Goal: Task Accomplishment & Management: Manage account settings

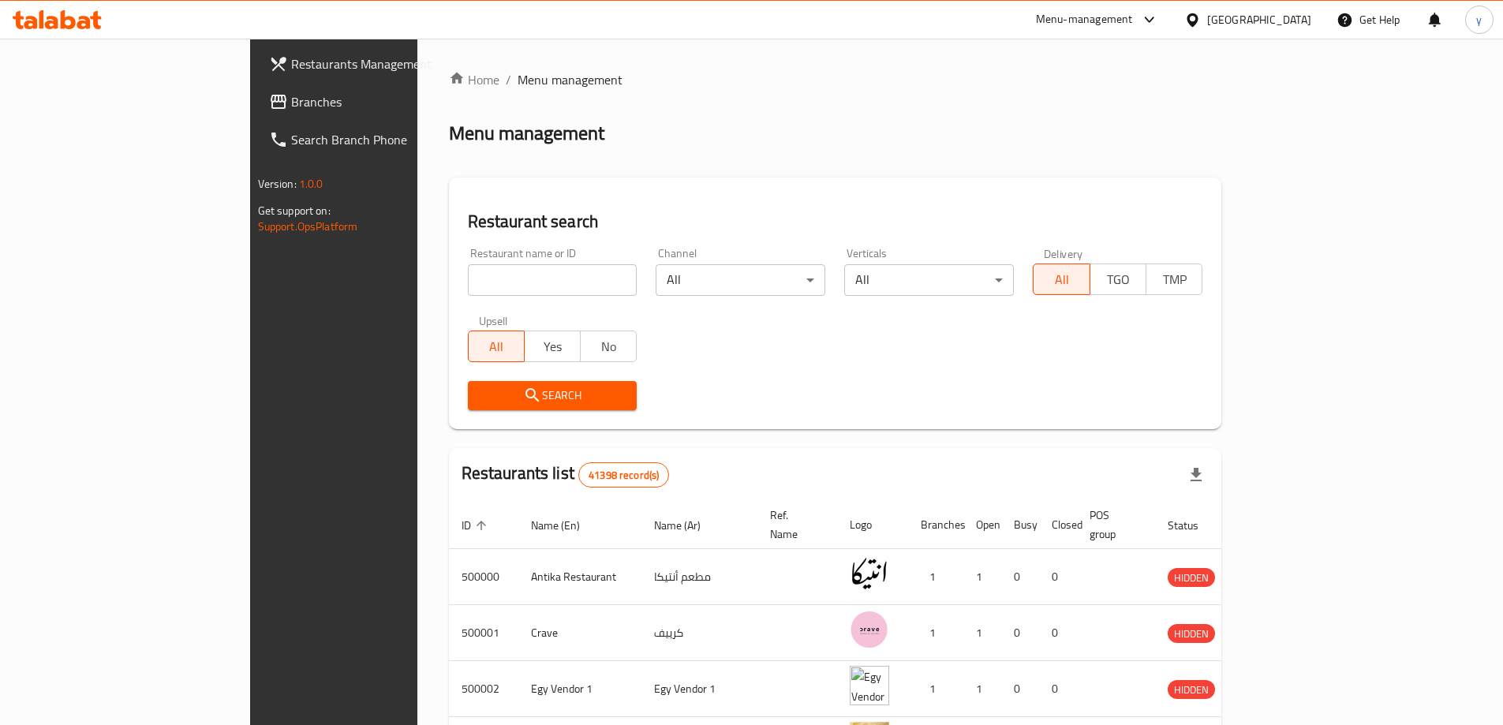
click at [1207, 24] on div at bounding box center [1195, 19] width 23 height 17
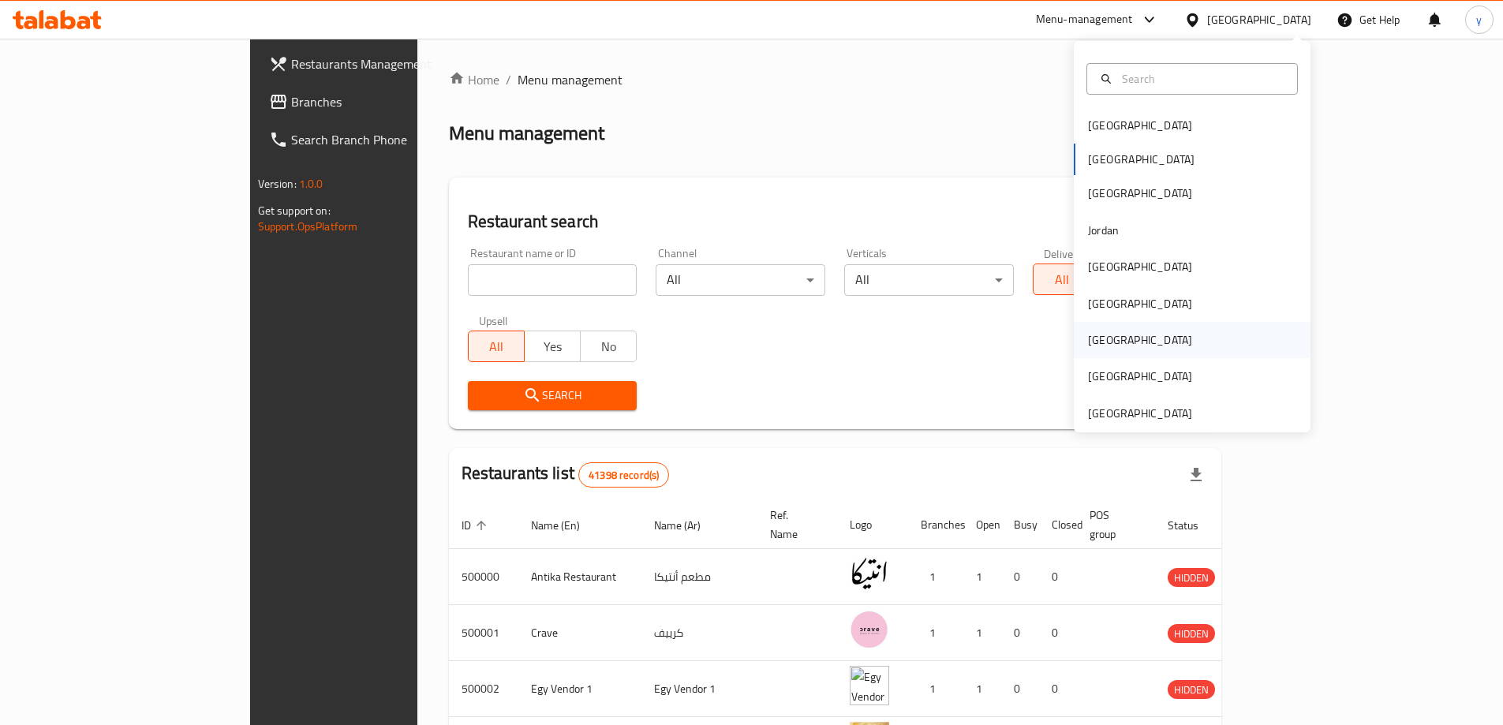
click at [1112, 338] on div "Qatar" at bounding box center [1139, 340] width 129 height 36
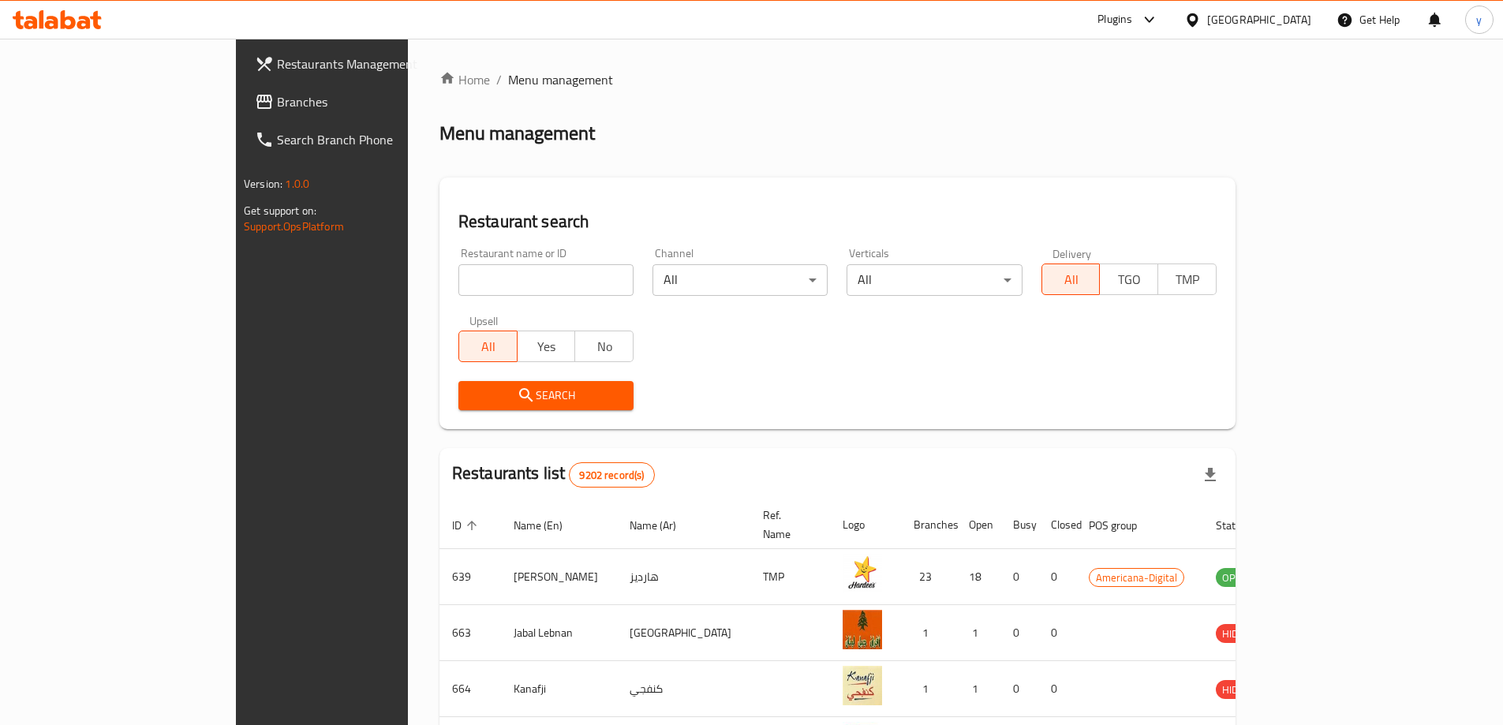
click at [497, 275] on input "search" at bounding box center [545, 280] width 175 height 32
click at [1286, 28] on div "Qatar" at bounding box center [1259, 19] width 104 height 17
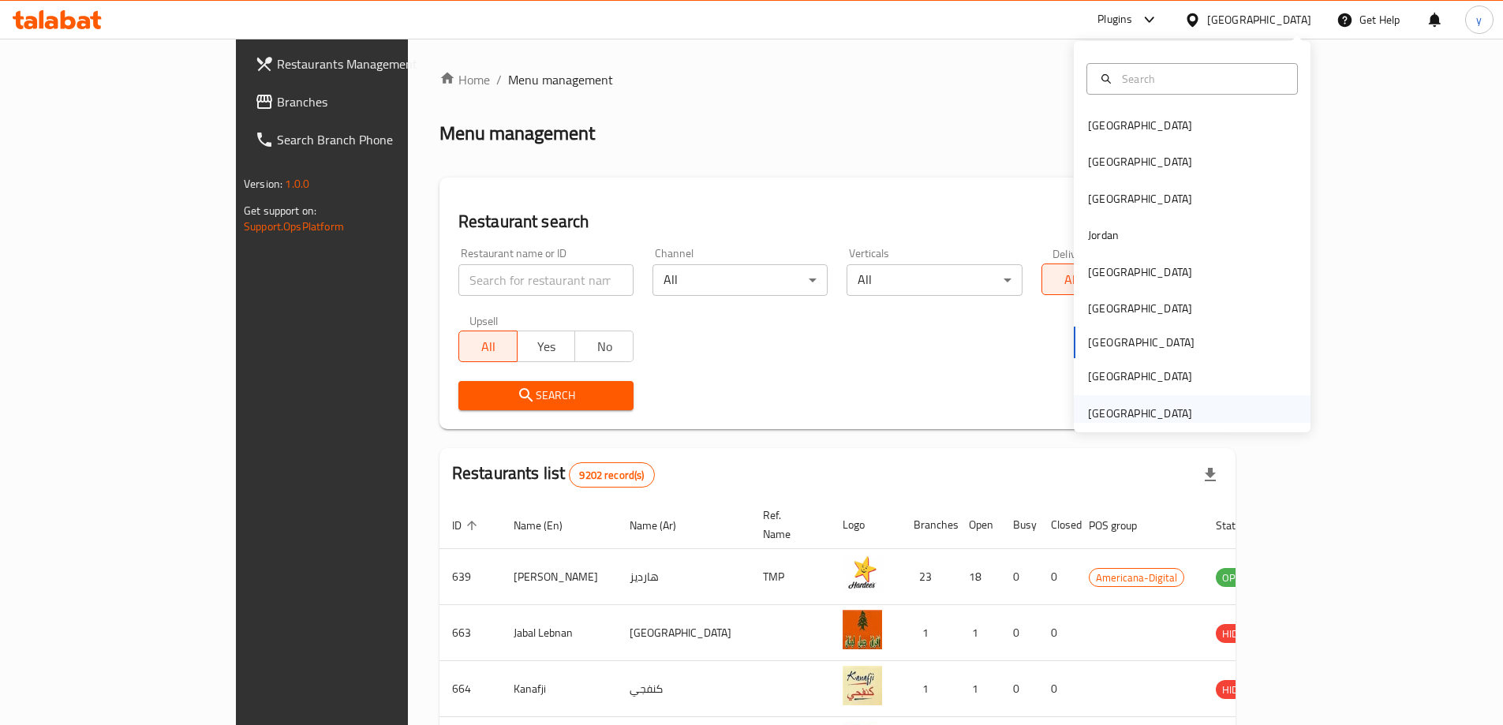
click at [1168, 408] on div "[GEOGRAPHIC_DATA]" at bounding box center [1140, 413] width 104 height 17
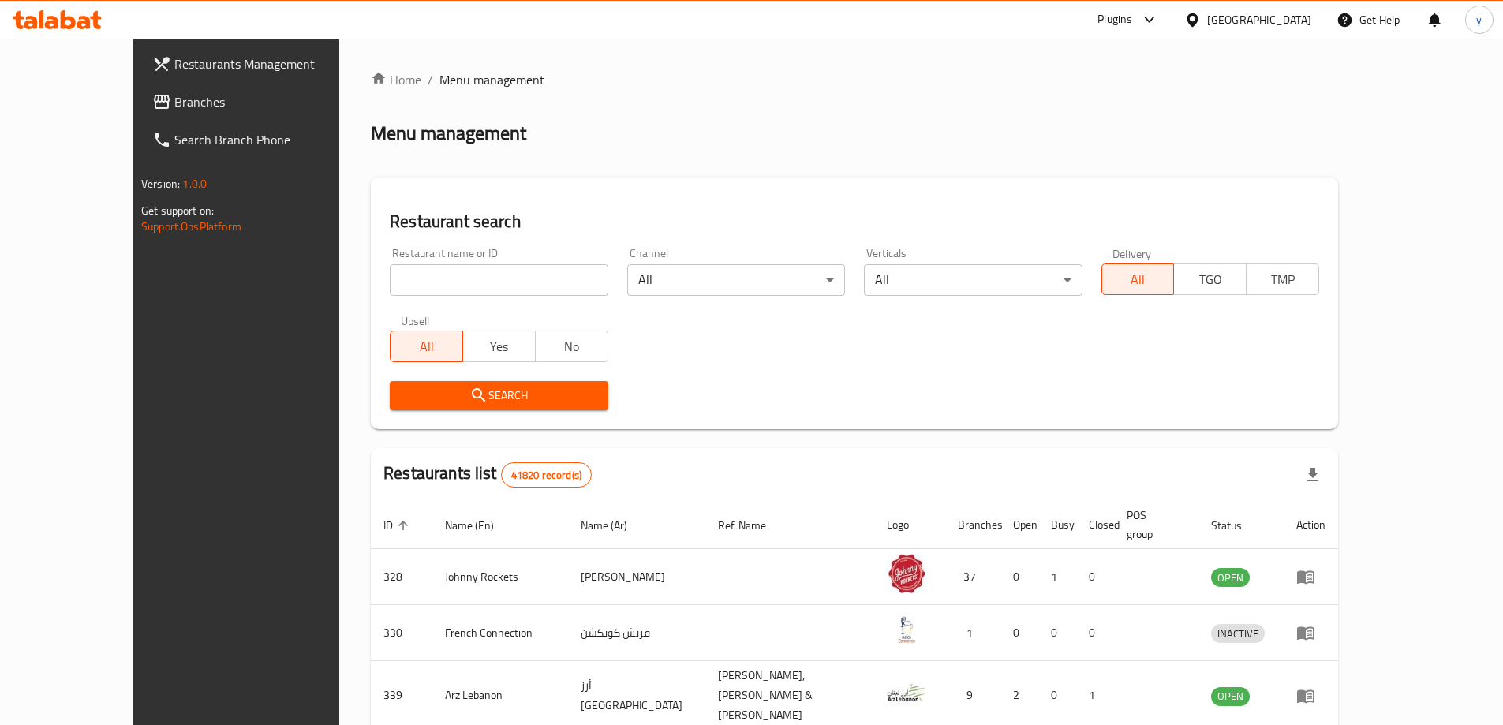
click at [476, 275] on input "search" at bounding box center [499, 280] width 218 height 32
paste input "779826"
type input "779826"
click button "Search" at bounding box center [499, 395] width 218 height 29
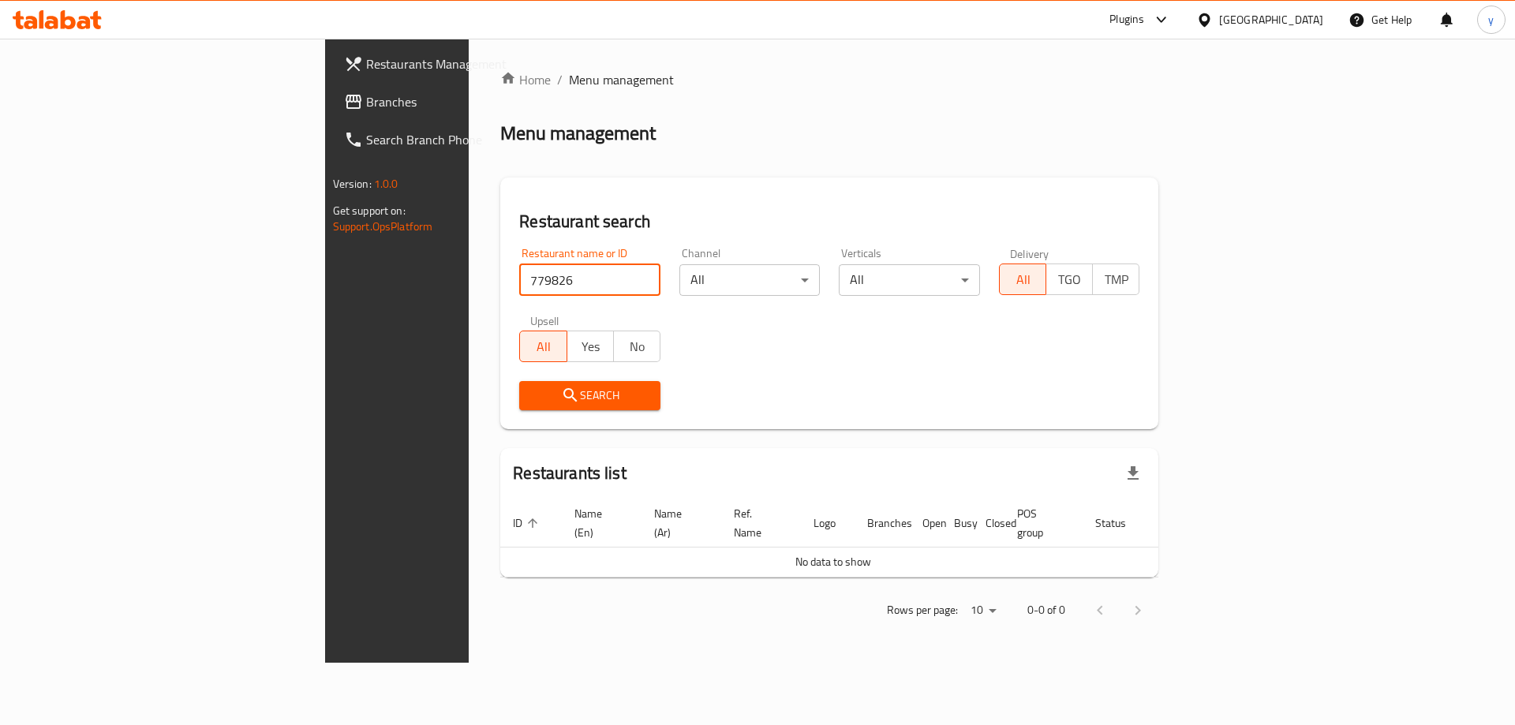
click at [331, 90] on link "Branches" at bounding box center [454, 102] width 247 height 38
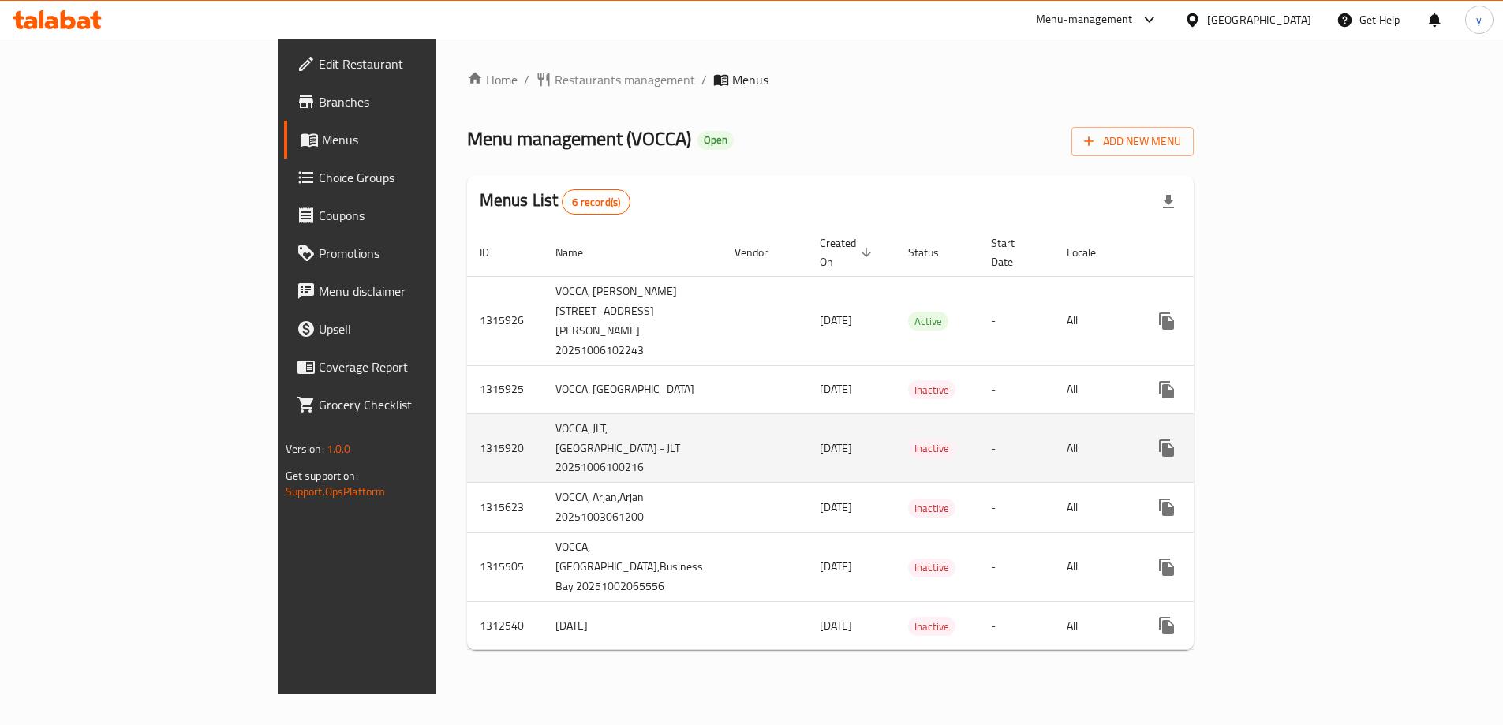
scroll to position [32, 0]
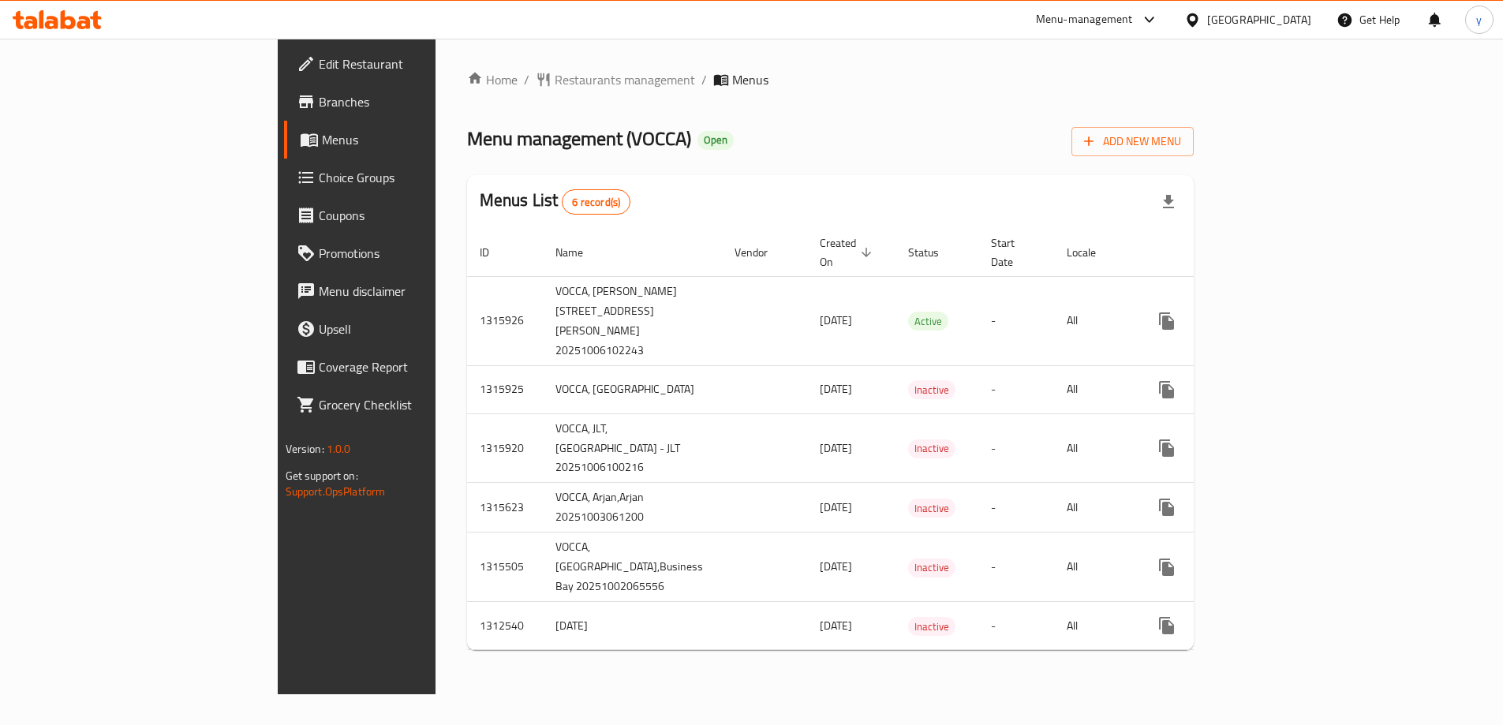
click at [319, 99] on span "Branches" at bounding box center [417, 101] width 197 height 19
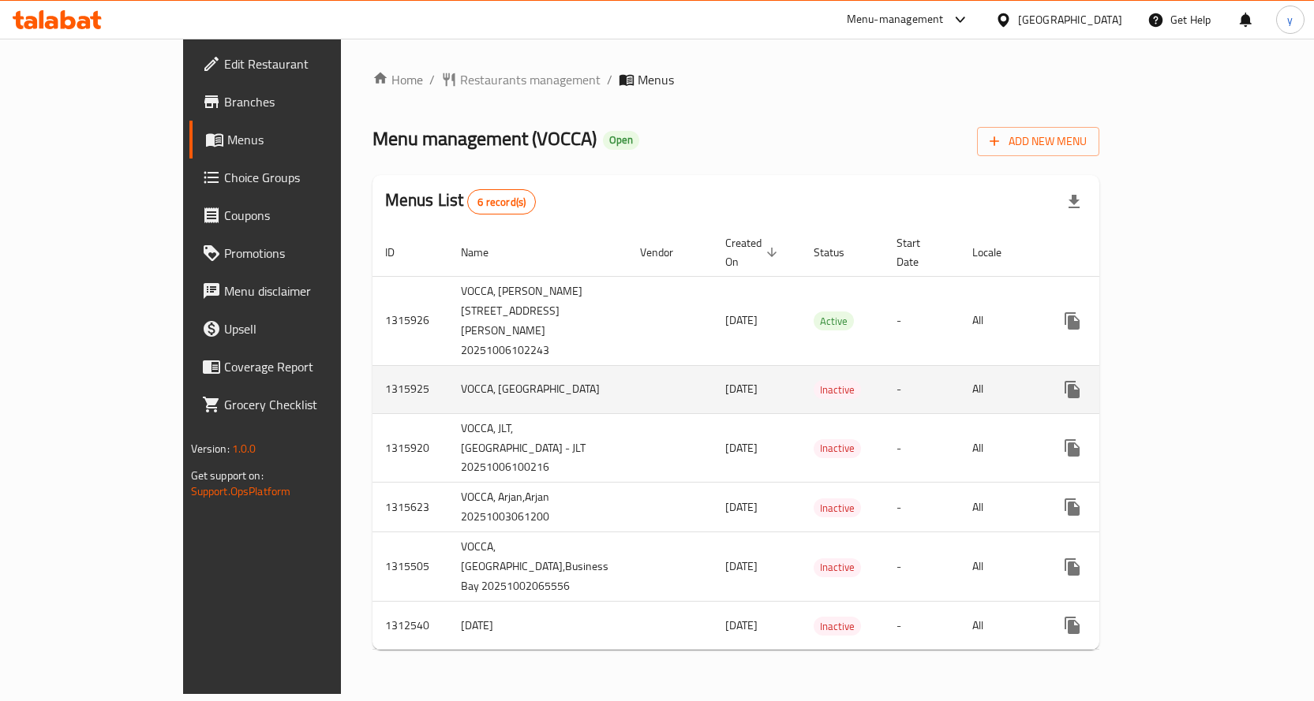
scroll to position [56, 0]
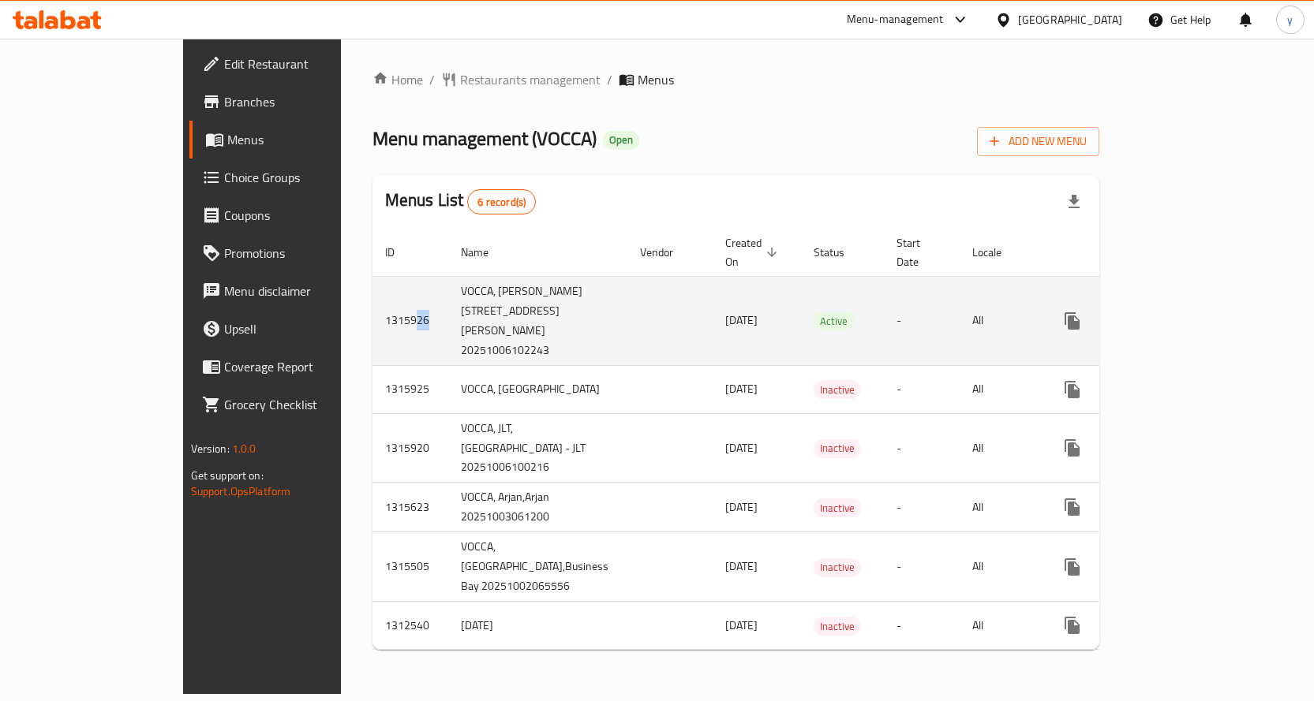
drag, startPoint x: 306, startPoint y: 242, endPoint x: 297, endPoint y: 246, distance: 10.3
click at [372, 276] on td "1315926" at bounding box center [410, 320] width 76 height 89
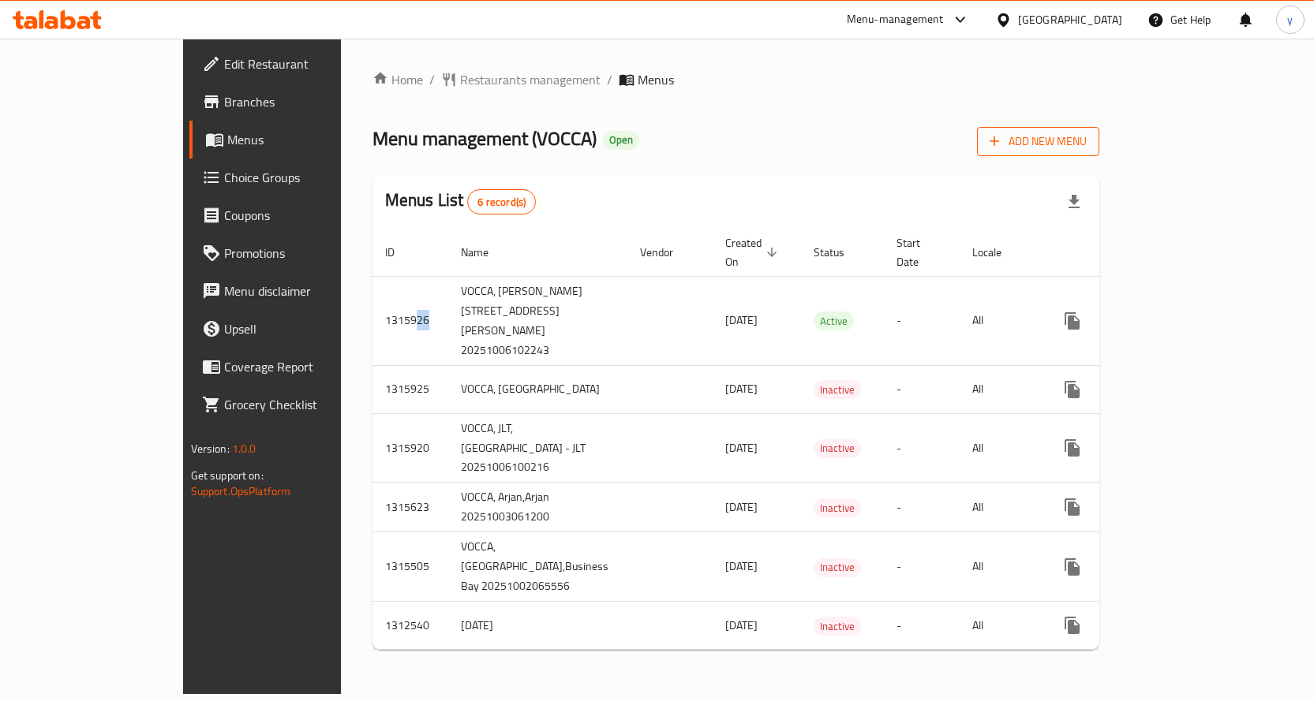
click at [1086, 132] on span "Add New Menu" at bounding box center [1037, 142] width 97 height 20
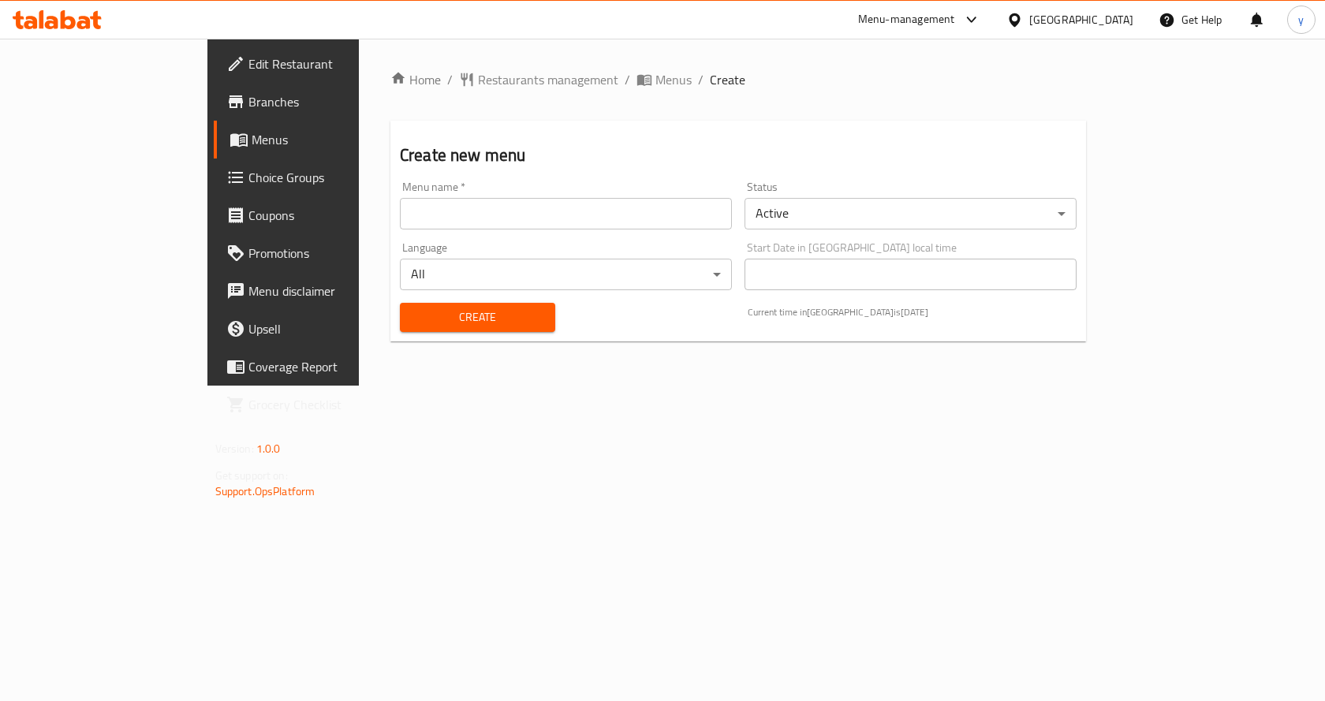
click at [445, 182] on div "Menu name   * Menu name *" at bounding box center [566, 205] width 332 height 48
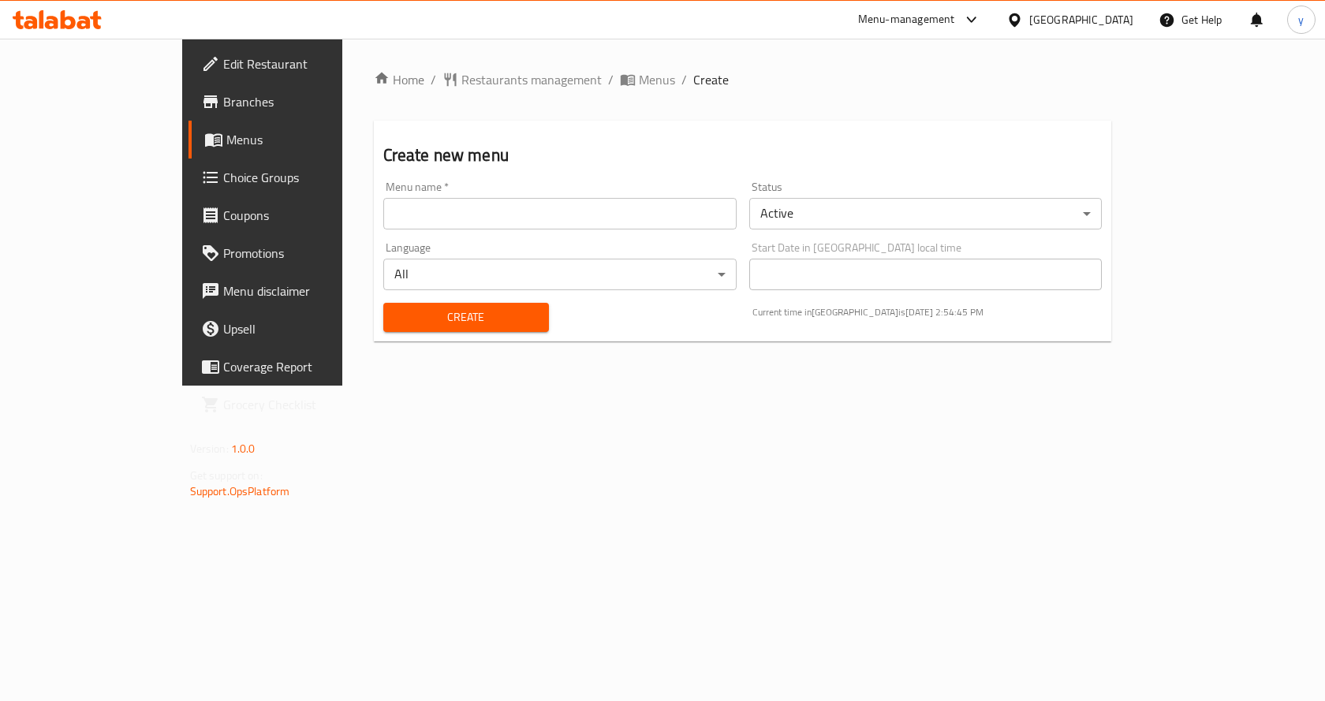
click at [441, 207] on input "text" at bounding box center [559, 214] width 353 height 32
type input "[DATE]"
drag, startPoint x: 461, startPoint y: 322, endPoint x: 543, endPoint y: 124, distance: 214.4
click at [532, 142] on div "Create new menu Menu name   * 6/10/2025 Menu name * Status Active ​ Language Al…" at bounding box center [743, 231] width 738 height 221
click at [439, 309] on span "Create" at bounding box center [466, 318] width 140 height 20
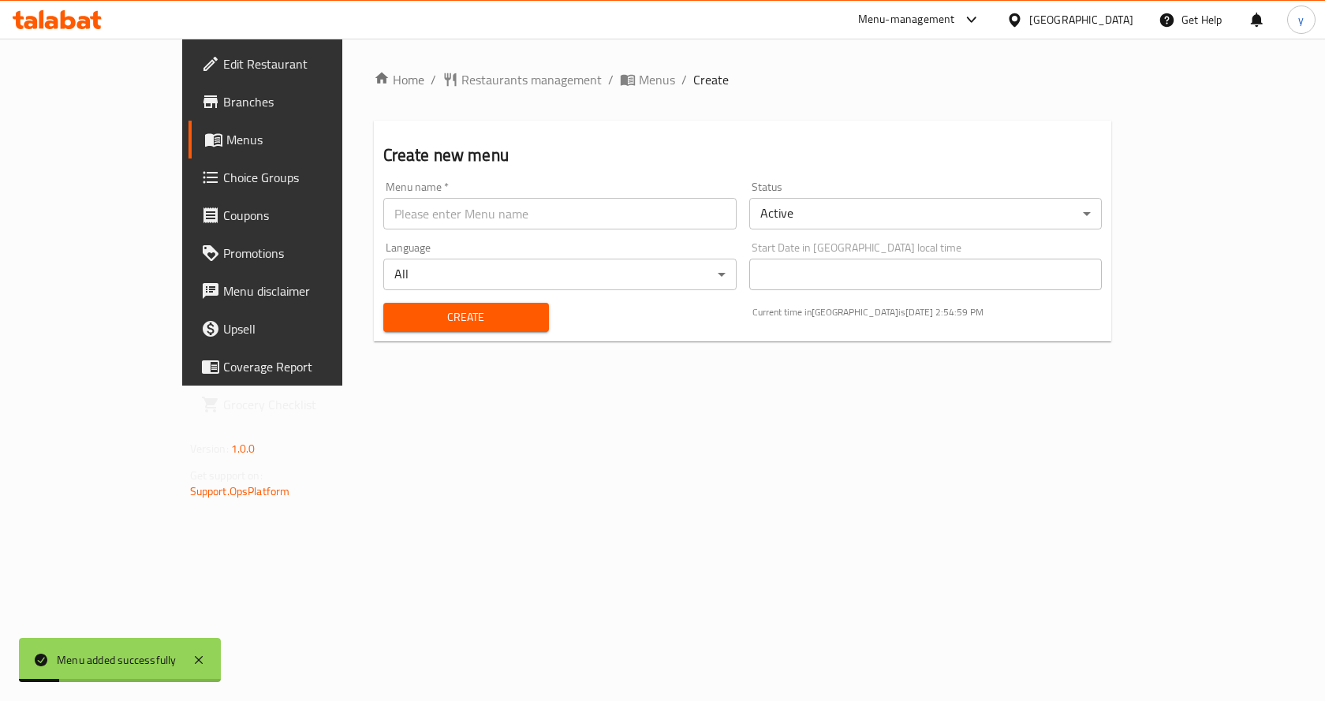
click at [226, 136] on span "Menus" at bounding box center [308, 139] width 165 height 19
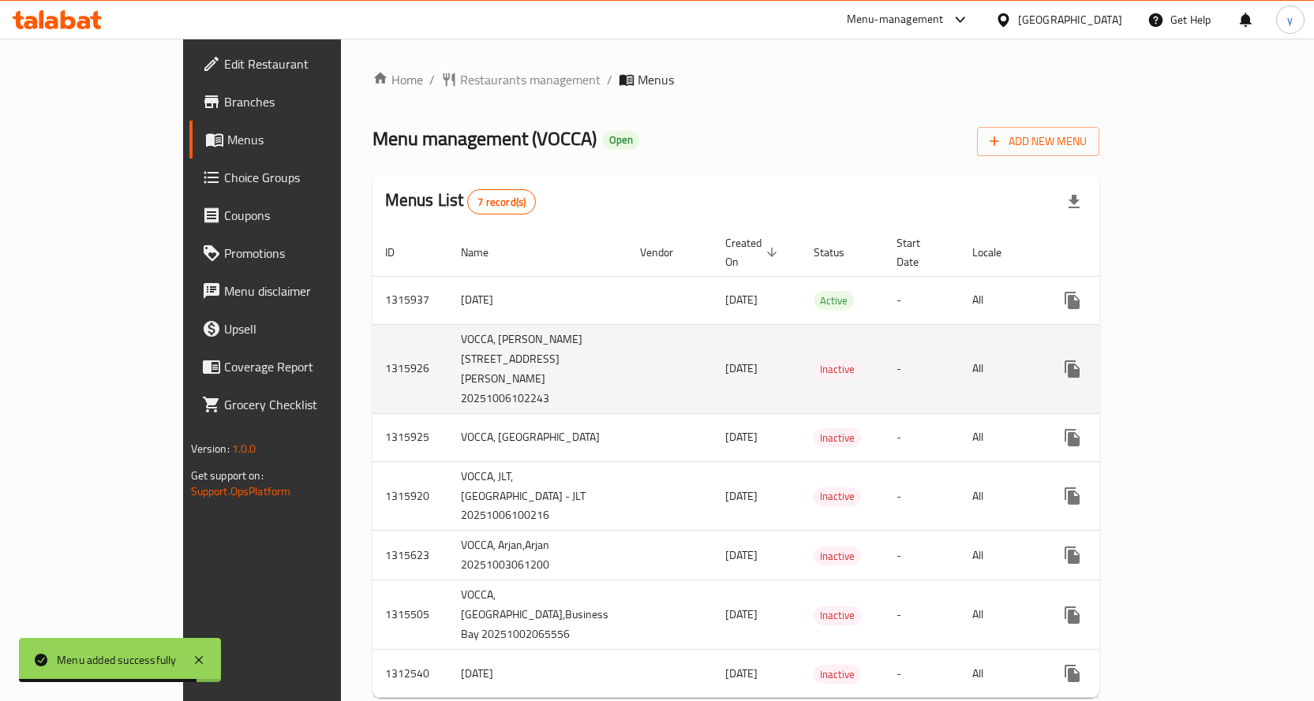
scroll to position [104, 0]
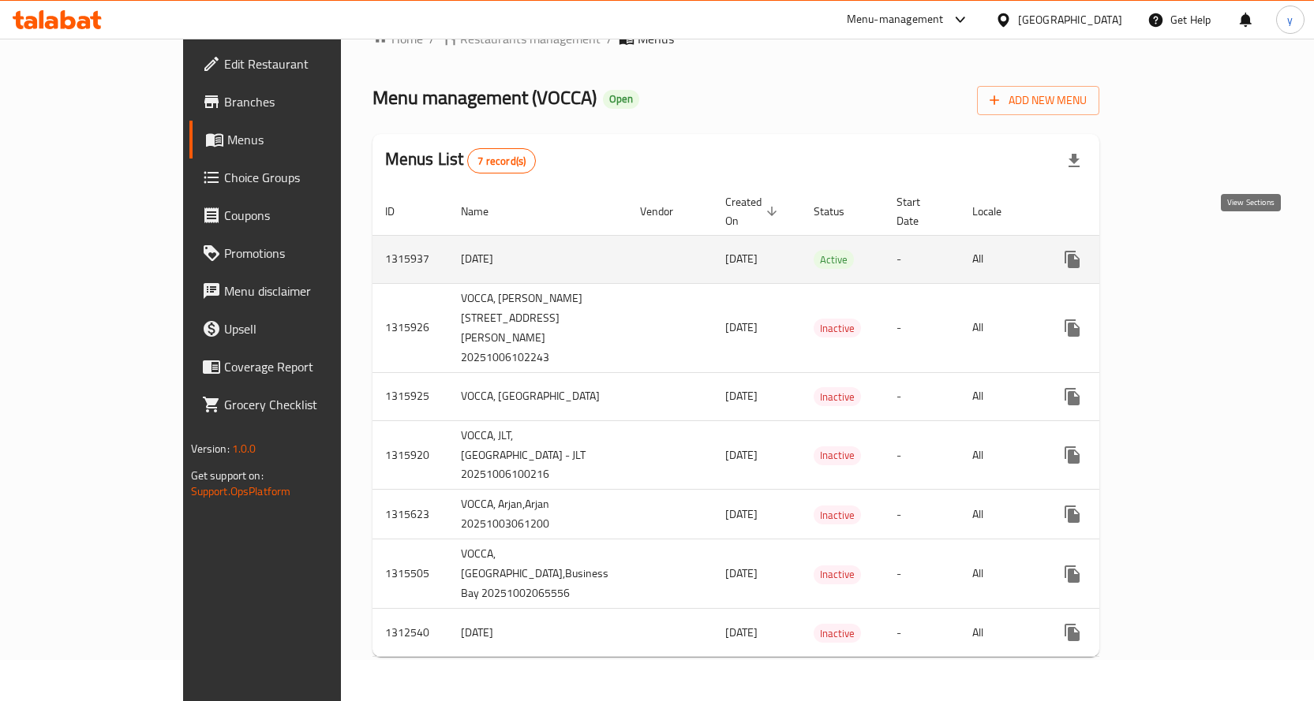
click at [1195, 250] on icon "enhanced table" at bounding box center [1185, 259] width 19 height 19
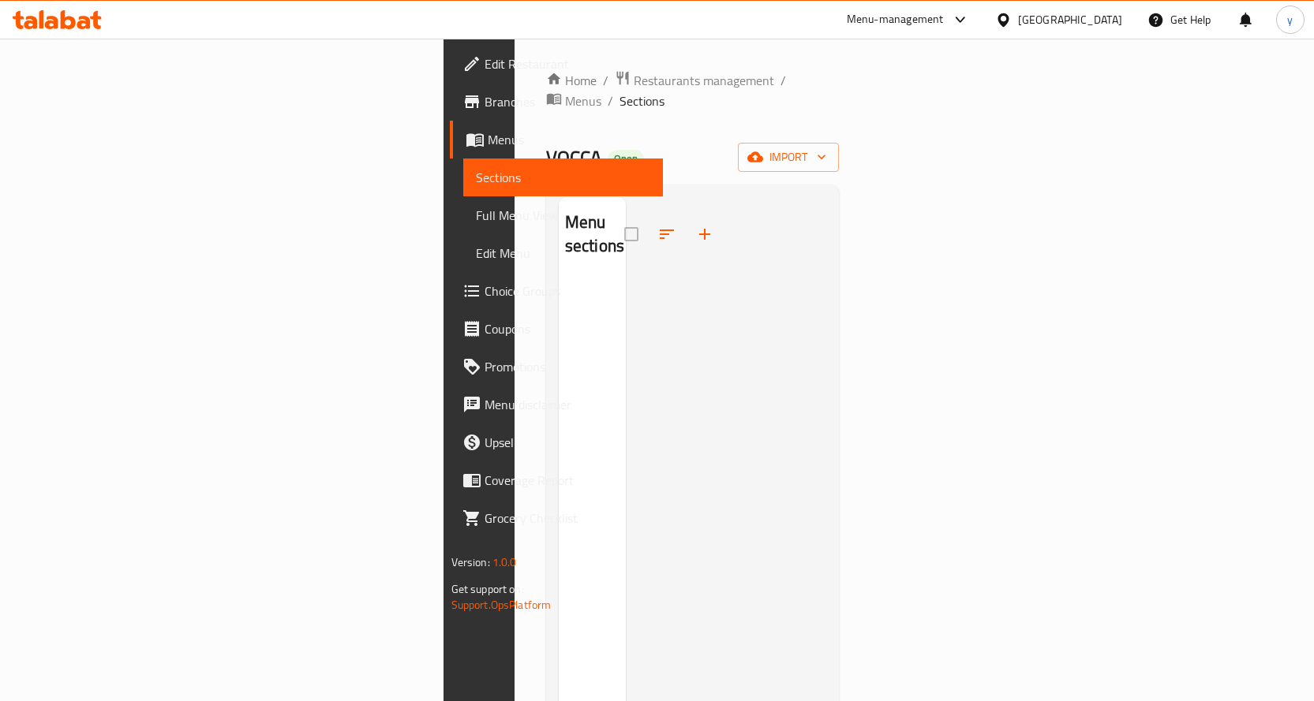
click at [488, 146] on span "Menus" at bounding box center [569, 139] width 163 height 19
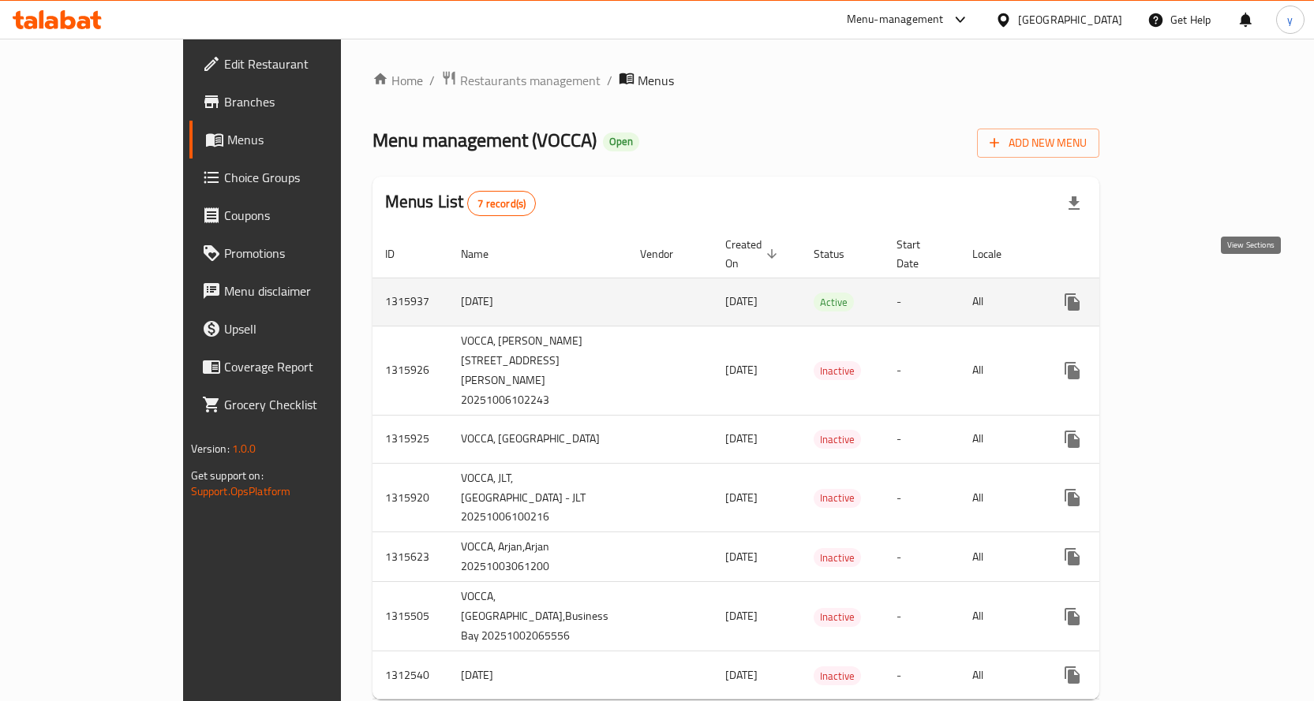
click at [1195, 293] on icon "enhanced table" at bounding box center [1185, 302] width 19 height 19
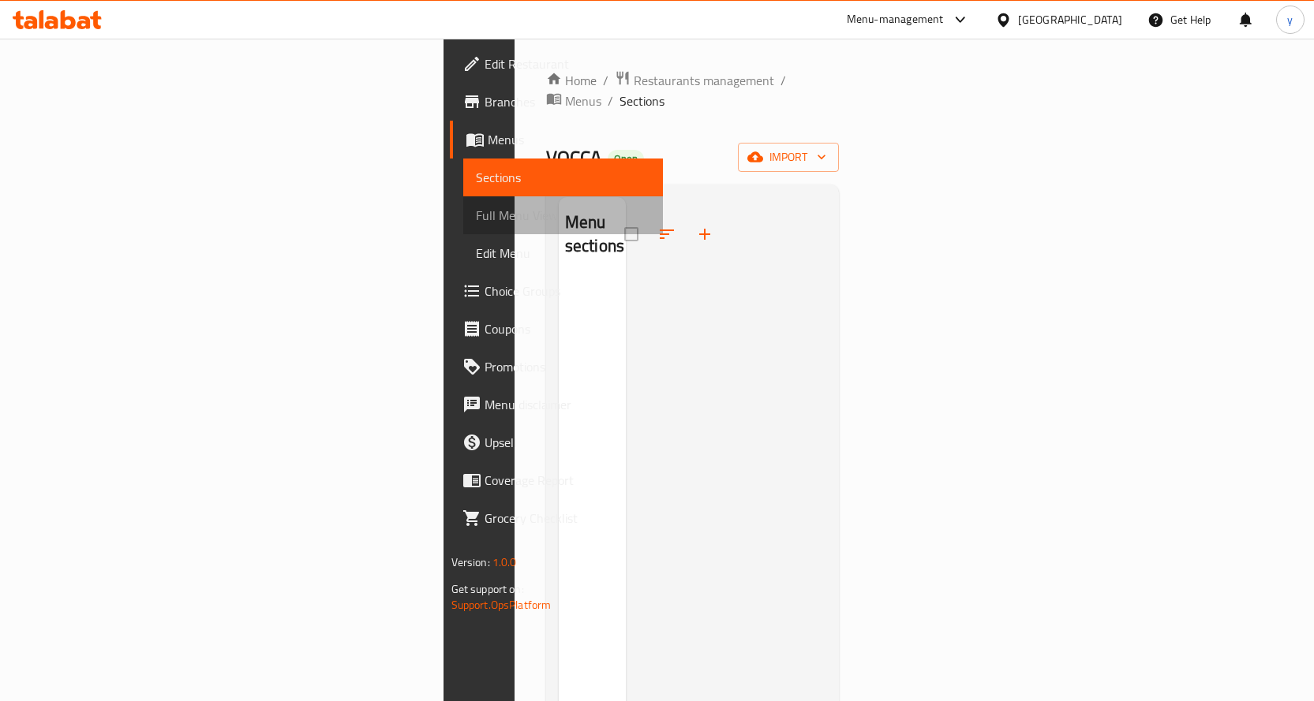
click at [476, 223] on span "Full Menu View" at bounding box center [563, 215] width 174 height 19
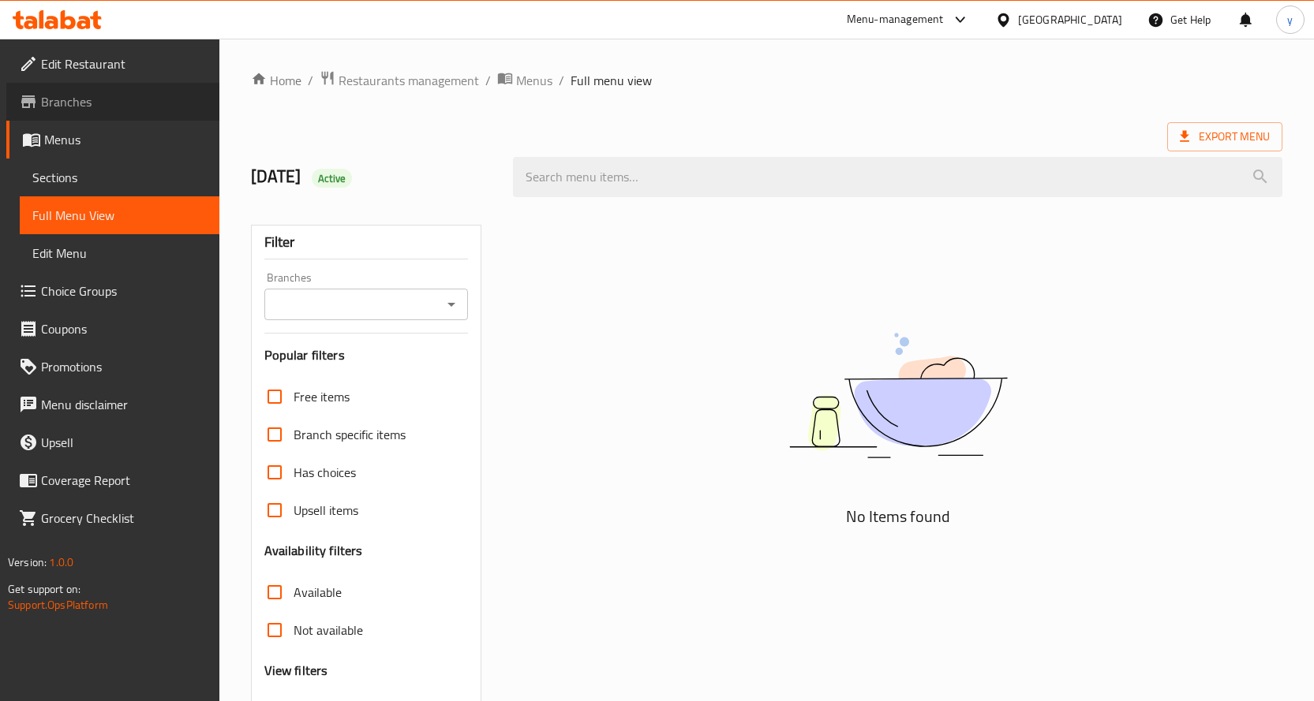
click at [95, 112] on link "Branches" at bounding box center [112, 102] width 213 height 38
click at [148, 103] on span "Branches" at bounding box center [124, 101] width 166 height 19
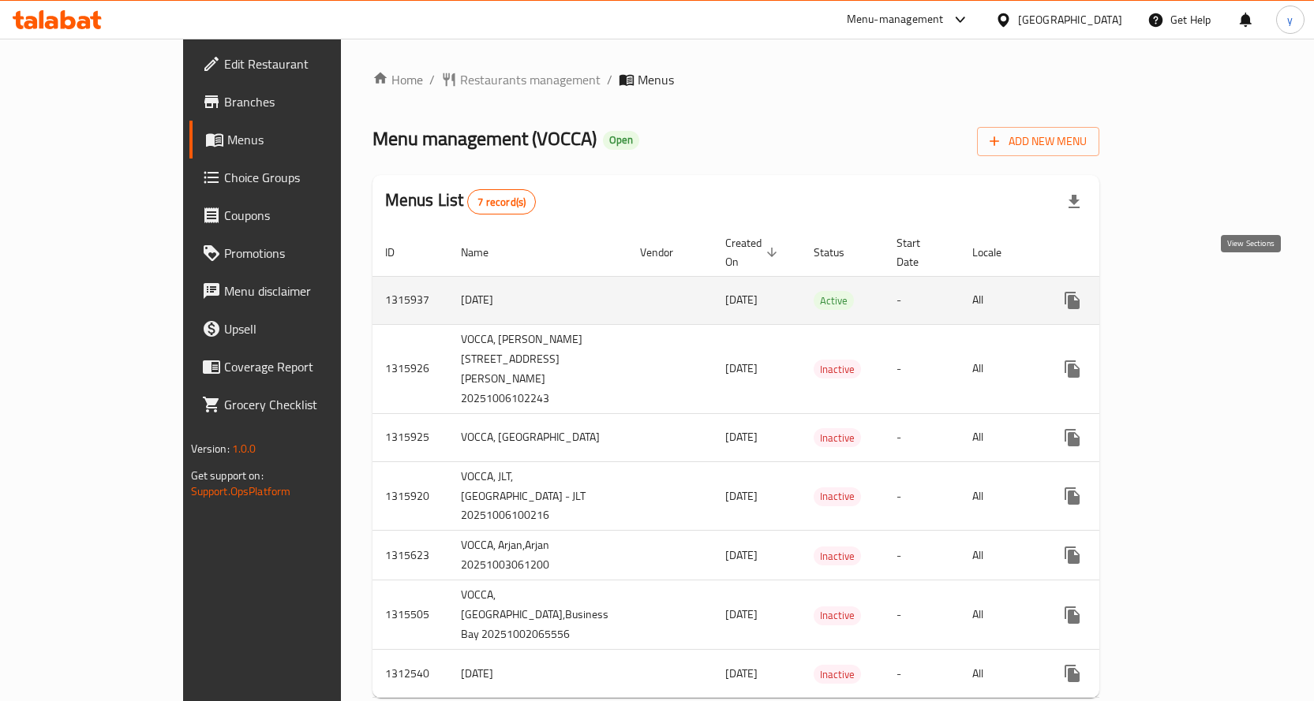
click at [1205, 293] on link "enhanced table" at bounding box center [1186, 301] width 38 height 38
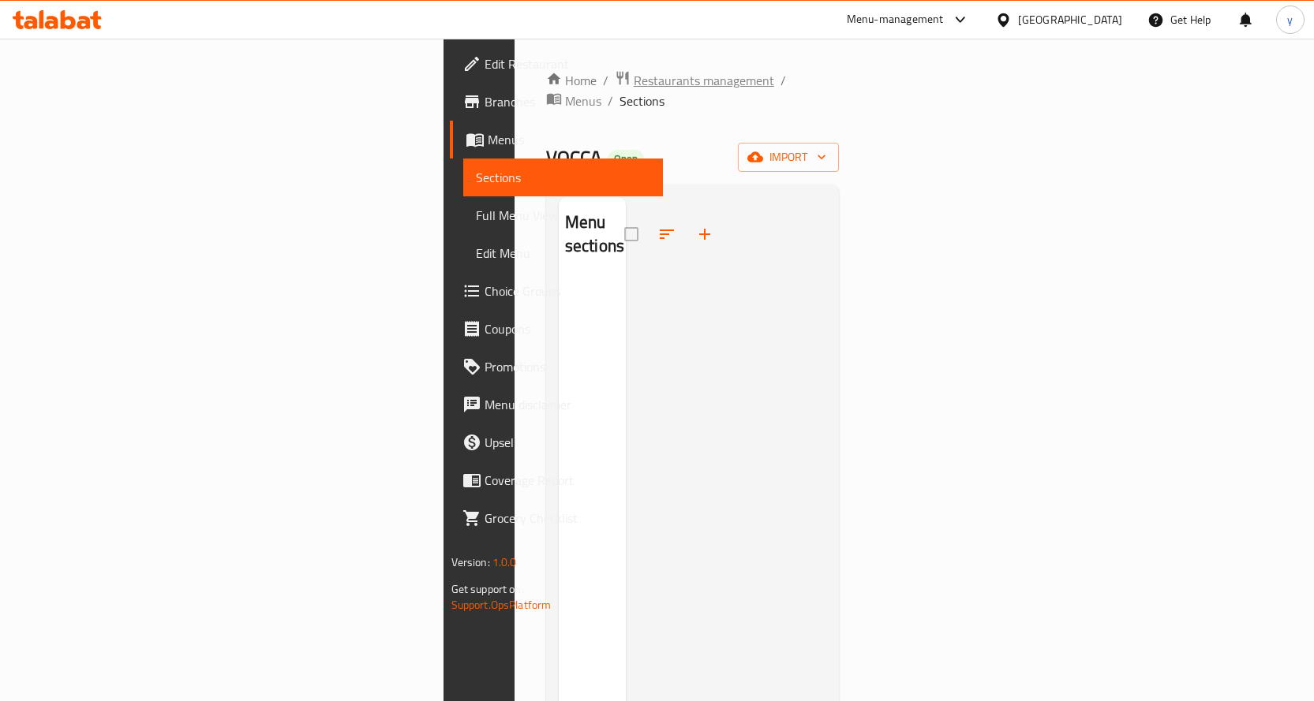
click at [634, 84] on span "Restaurants management" at bounding box center [704, 80] width 140 height 19
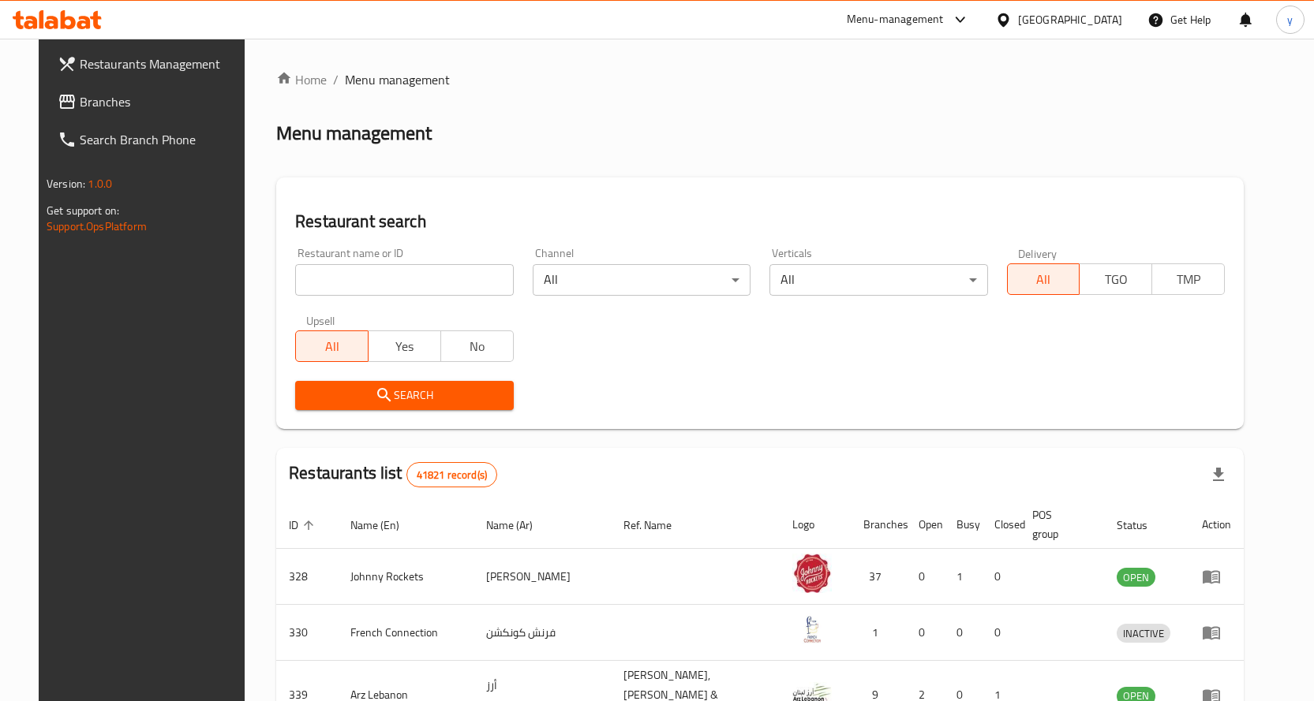
click at [153, 98] on span "Branches" at bounding box center [163, 101] width 166 height 19
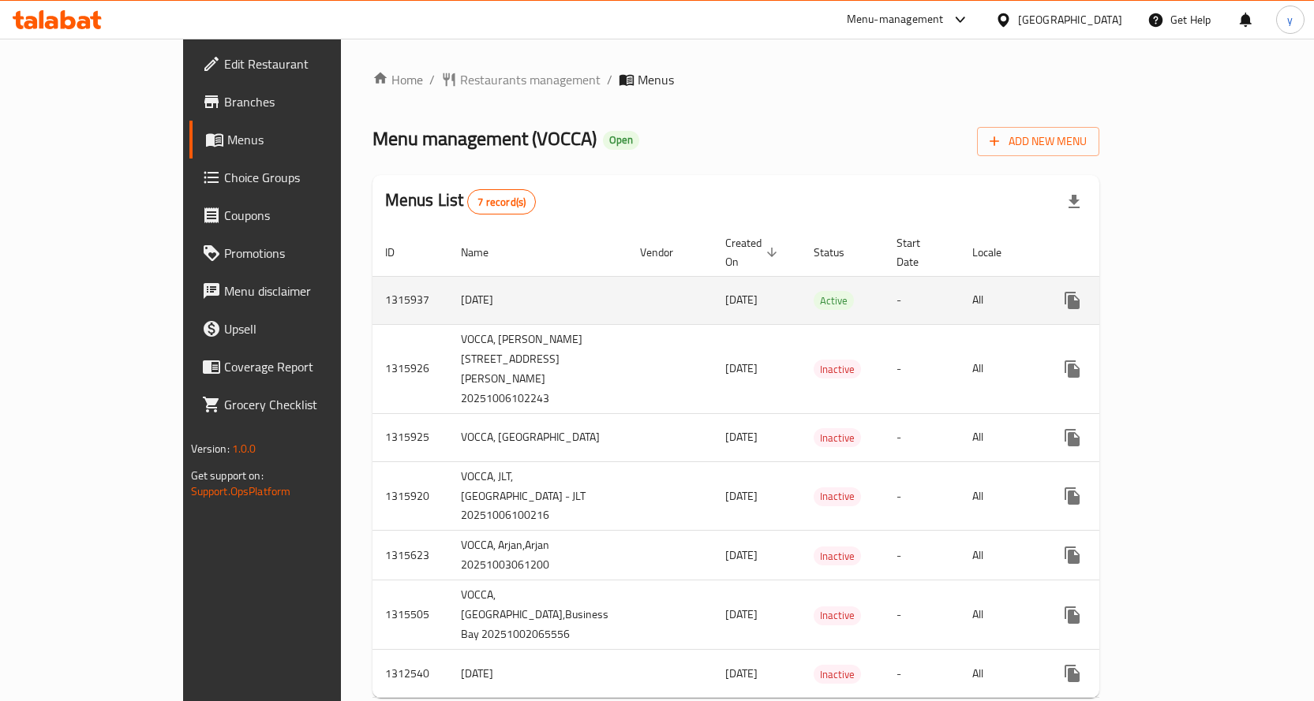
click at [725, 290] on span "[DATE]" at bounding box center [741, 300] width 32 height 21
click at [627, 291] on td "enhanced table" at bounding box center [669, 300] width 85 height 48
click at [448, 276] on td "[DATE]" at bounding box center [537, 300] width 179 height 48
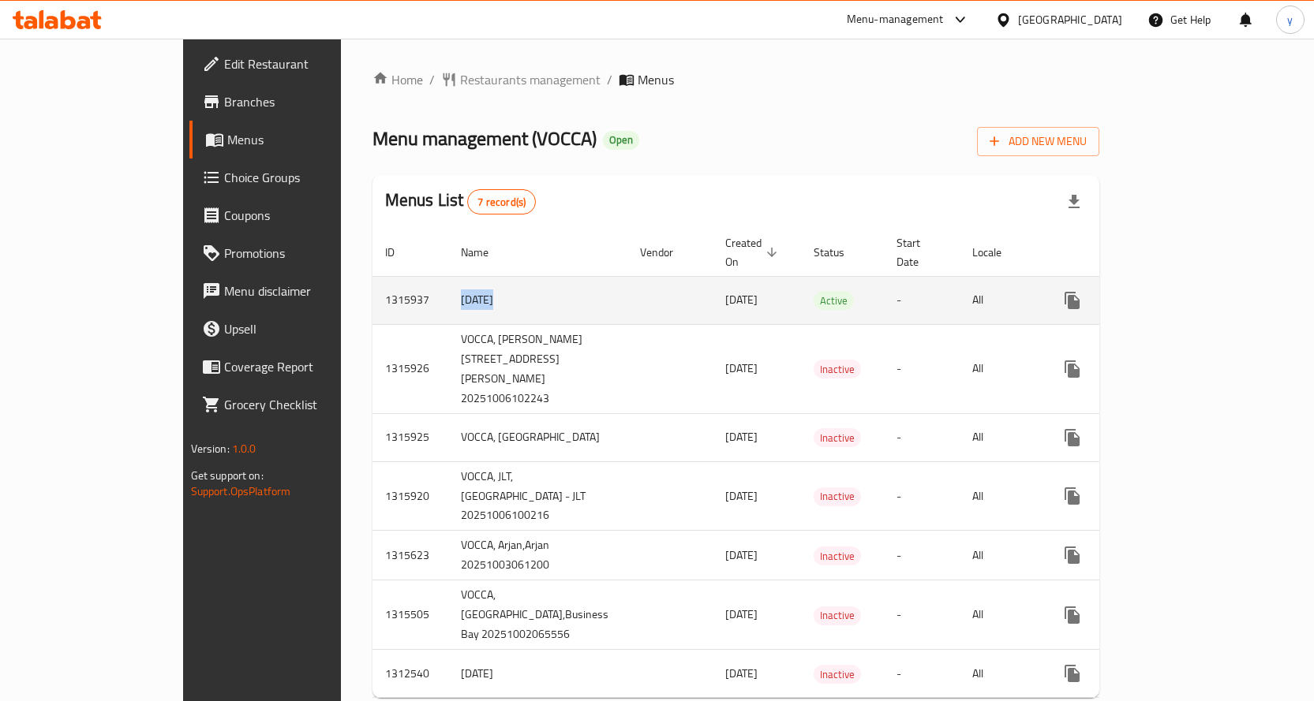
click at [448, 276] on td "[DATE]" at bounding box center [537, 300] width 179 height 48
copy td "[DATE]"
click at [1167, 282] on button "enhanced table" at bounding box center [1148, 301] width 38 height 38
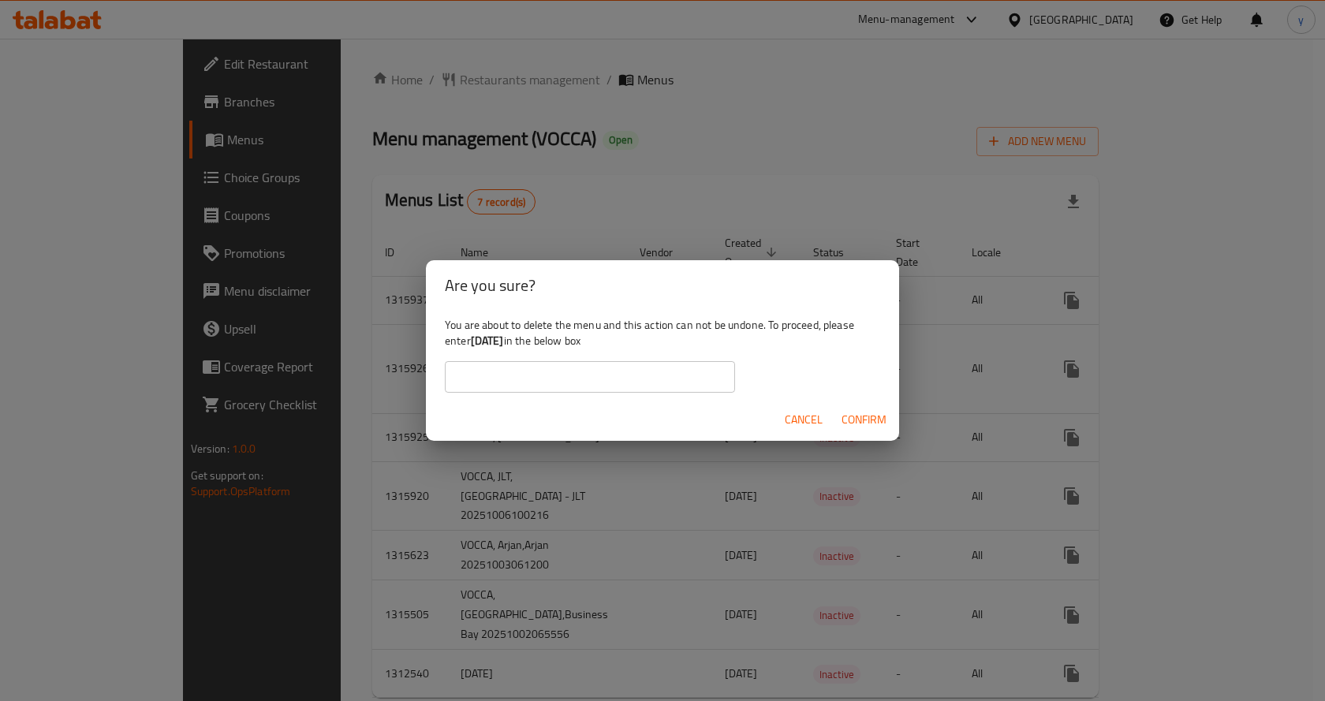
click at [683, 361] on div "You are about to delete the menu and this action can not be undone. To proceed,…" at bounding box center [662, 355] width 473 height 88
click at [682, 369] on input "text" at bounding box center [590, 377] width 290 height 32
paste input "[DATE]"
click at [848, 411] on span "Confirm" at bounding box center [864, 420] width 45 height 20
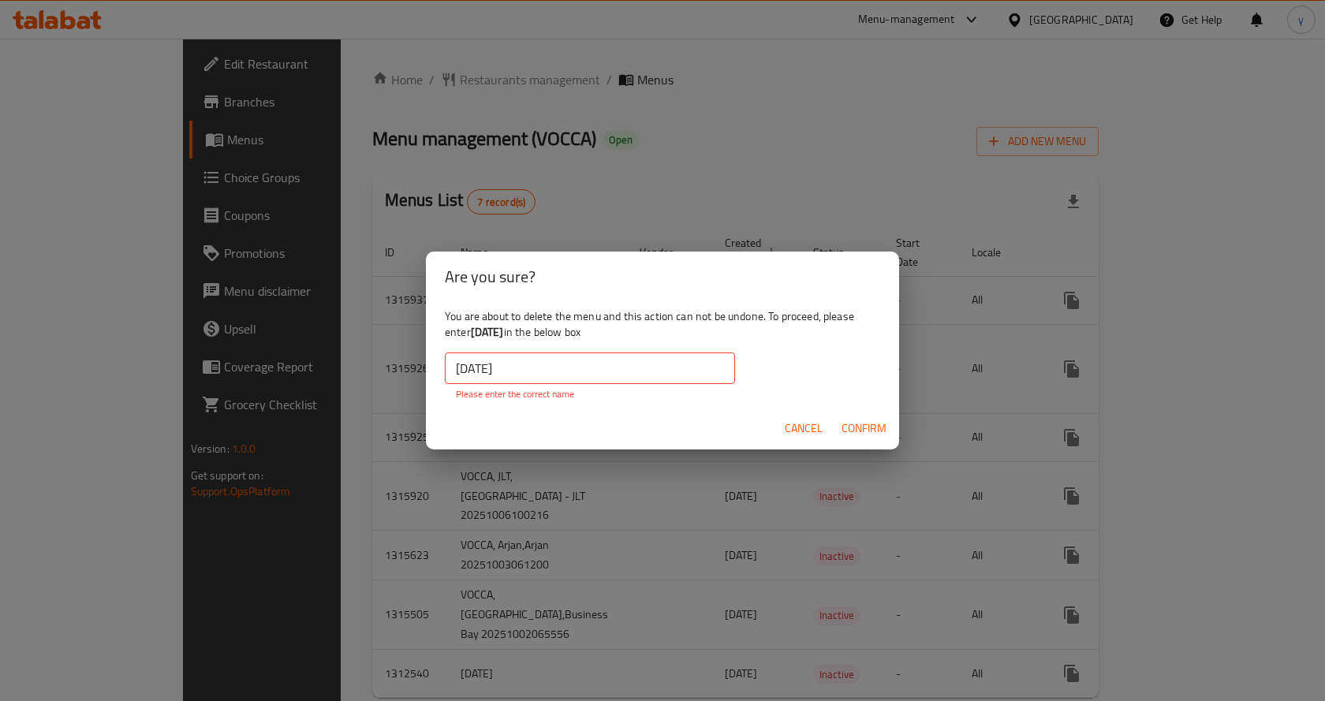
click at [684, 369] on input "[DATE]" at bounding box center [590, 369] width 290 height 32
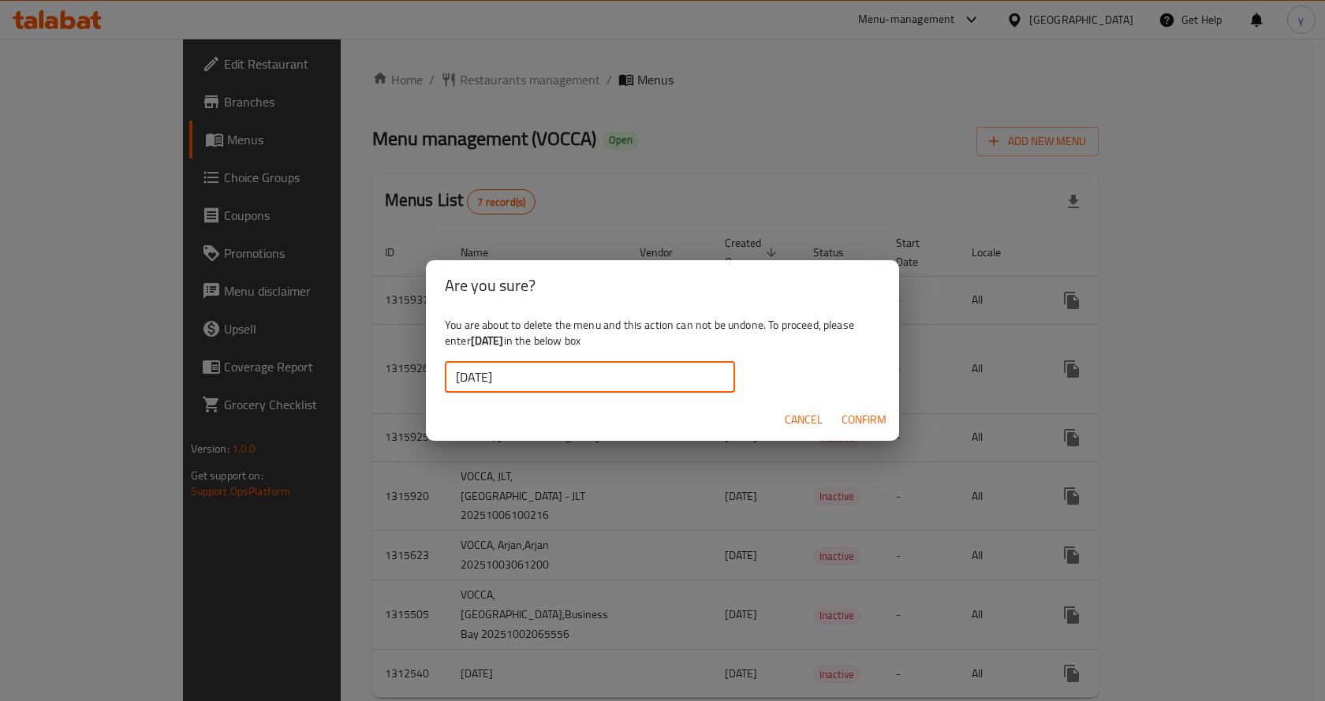
type input "[DATE]"
click at [859, 407] on button "Confirm" at bounding box center [865, 420] width 58 height 29
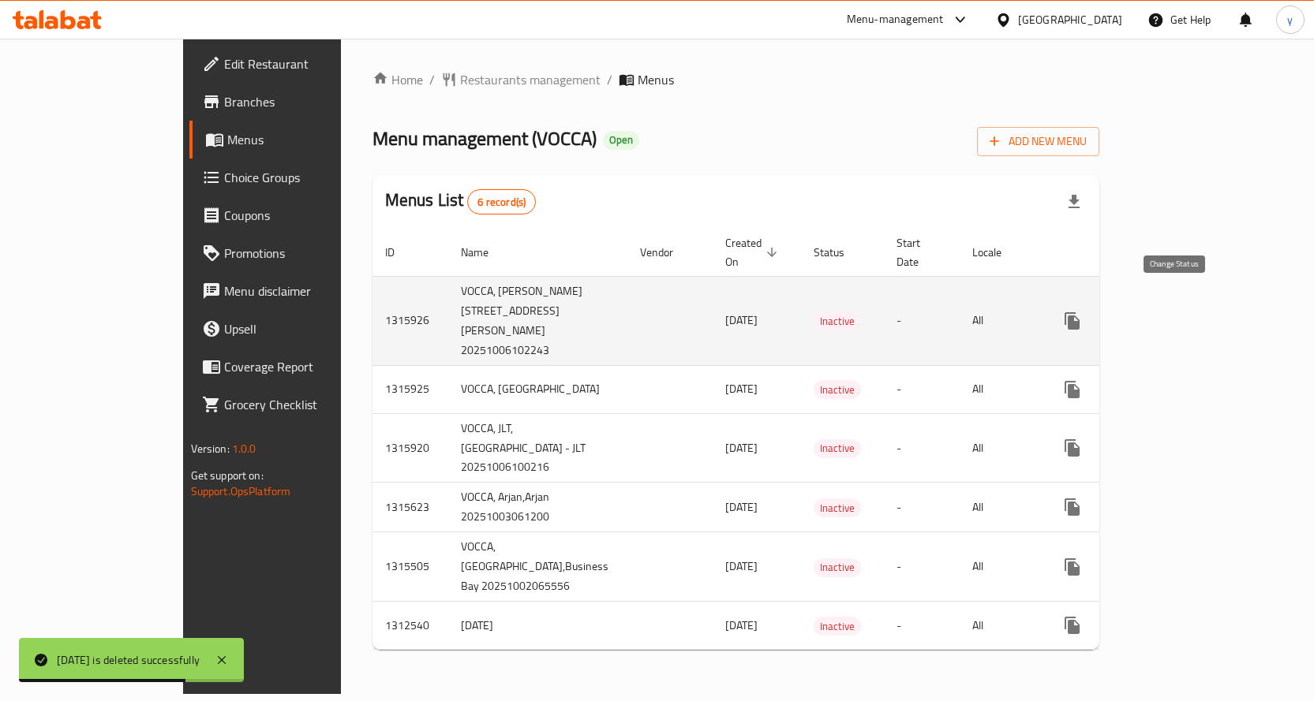
scroll to position [56, 0]
click at [1129, 302] on button "enhanced table" at bounding box center [1110, 321] width 38 height 38
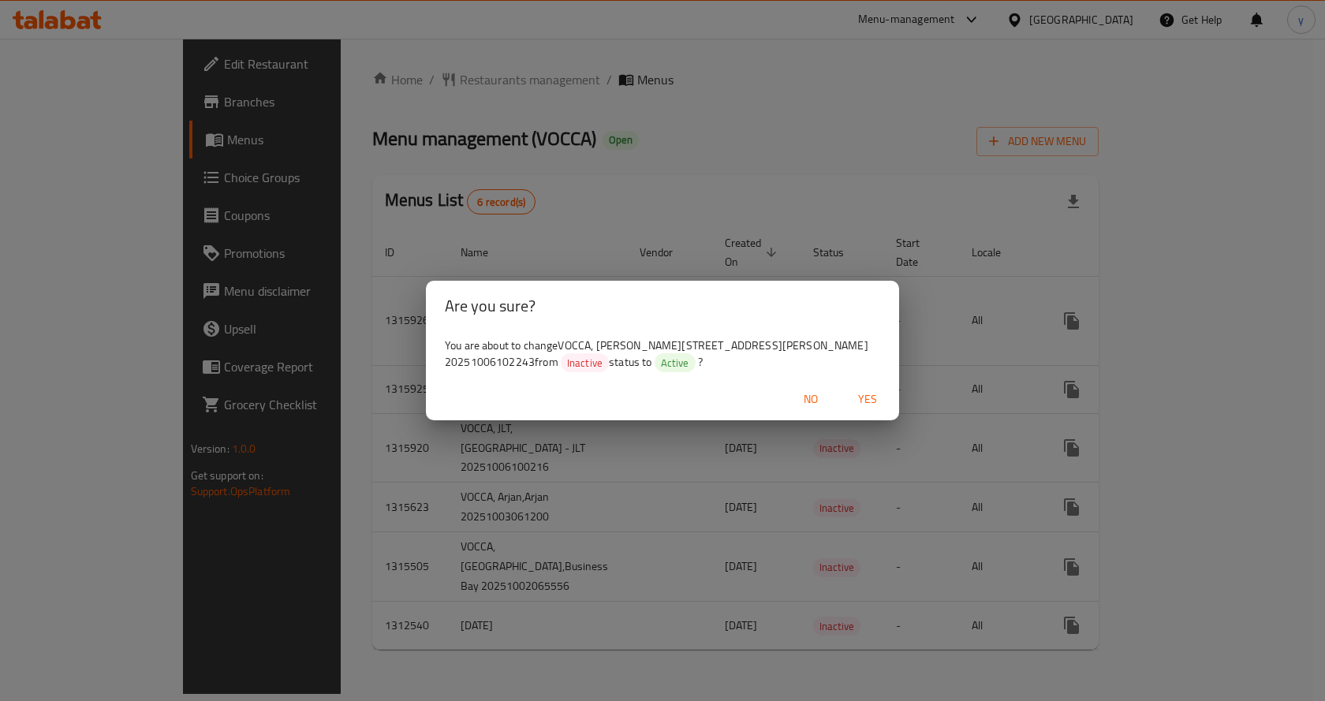
click at [862, 390] on span "Yes" at bounding box center [868, 400] width 38 height 20
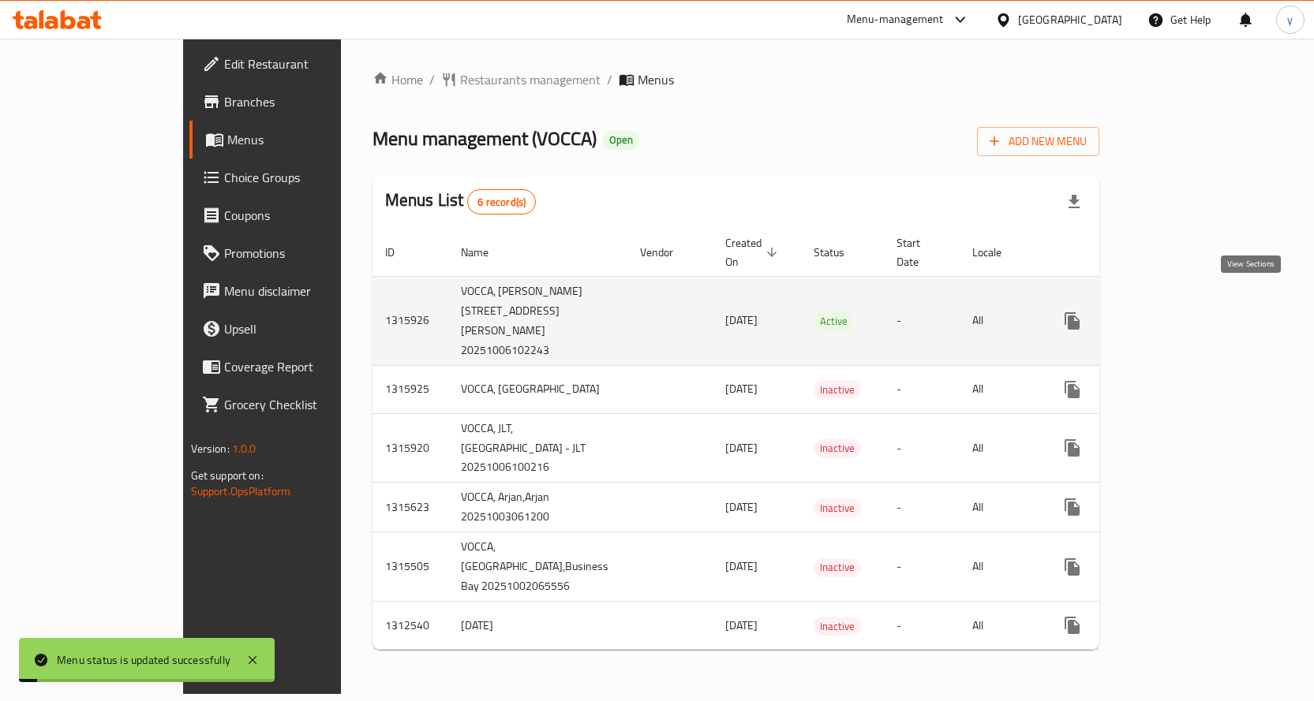
click at [1205, 302] on link "enhanced table" at bounding box center [1186, 321] width 38 height 38
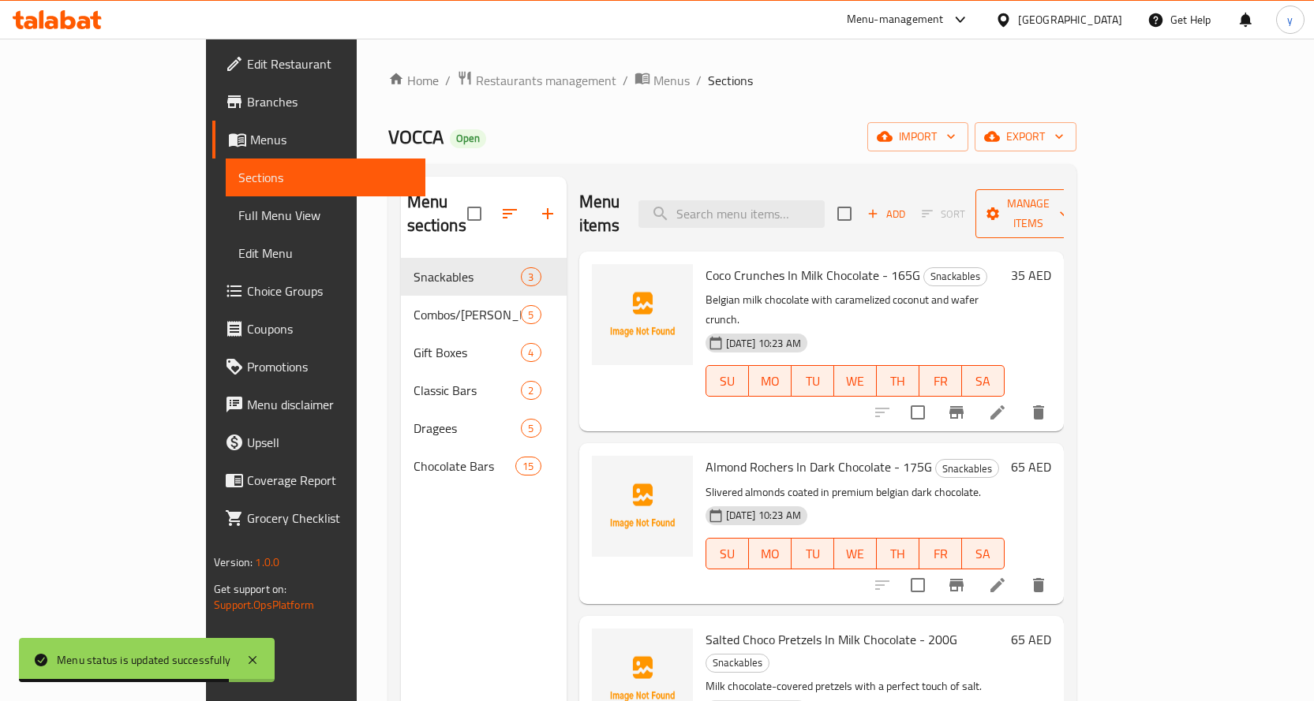
click at [1068, 208] on span "Manage items" at bounding box center [1028, 213] width 80 height 39
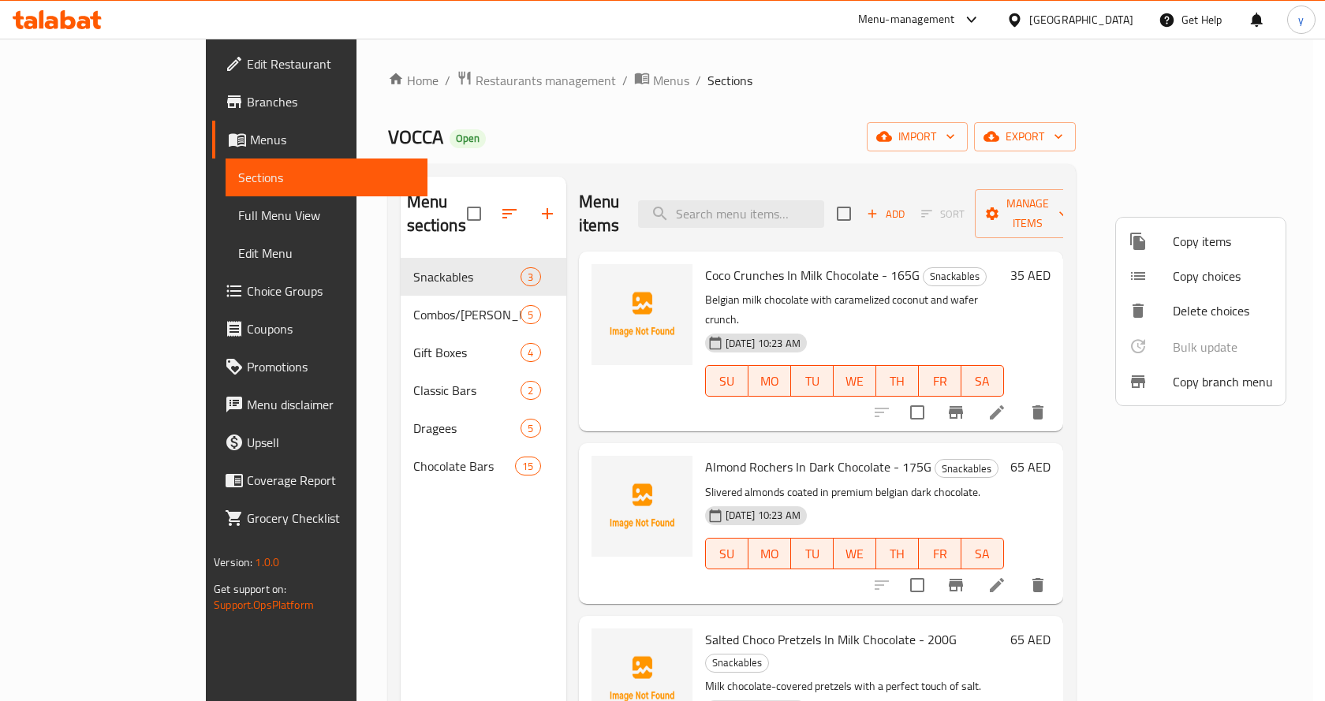
click at [1064, 401] on div at bounding box center [662, 350] width 1325 height 701
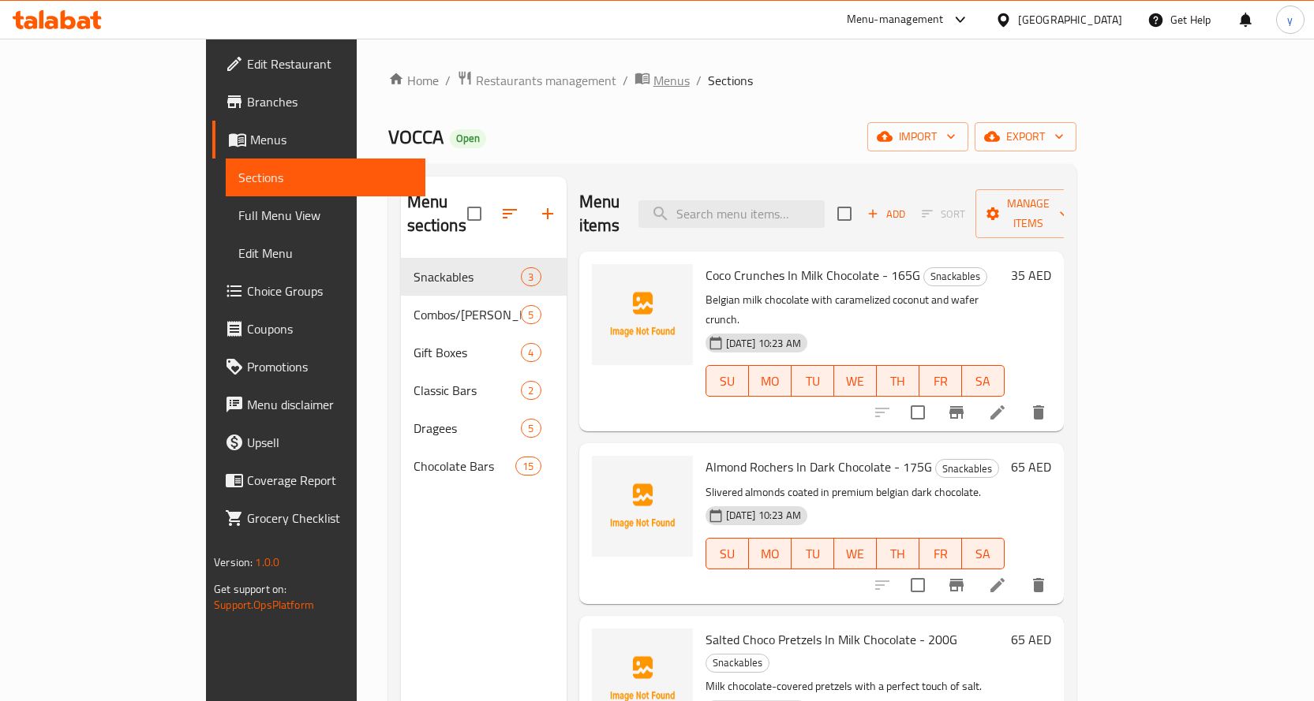
click at [634, 82] on icon "breadcrumb" at bounding box center [641, 78] width 14 height 11
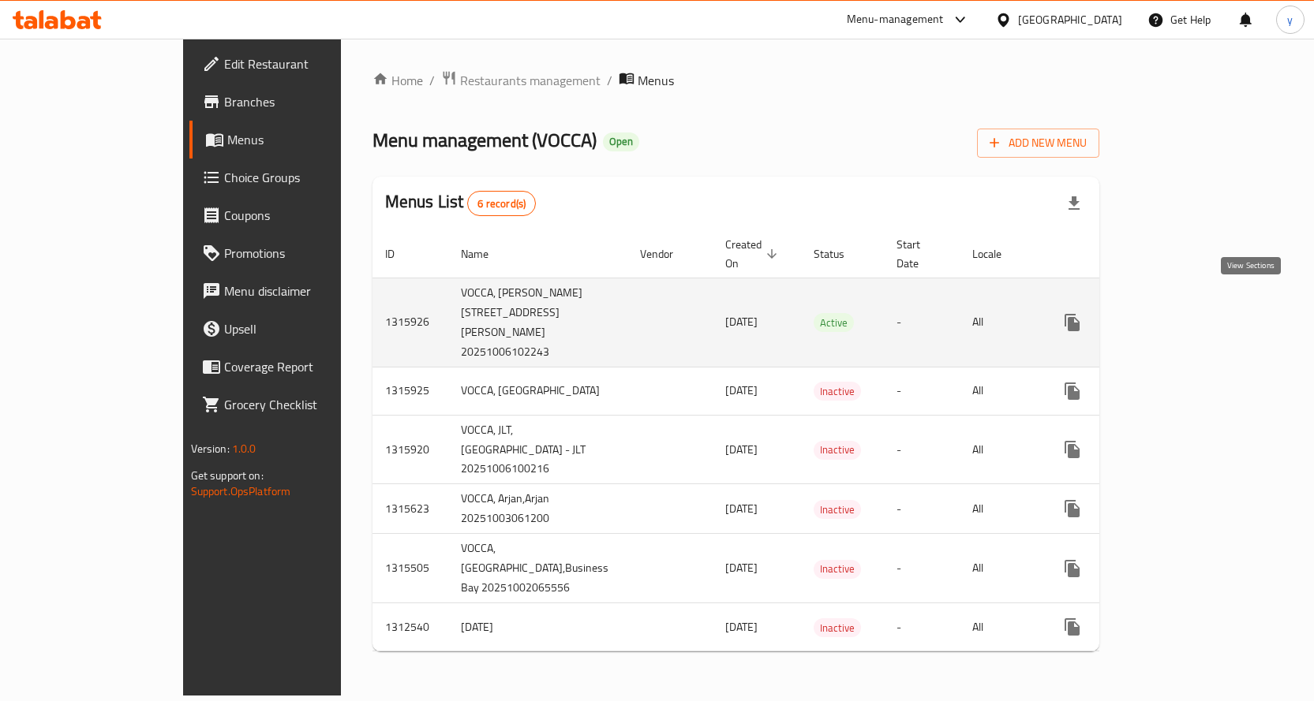
click at [1205, 319] on link "enhanced table" at bounding box center [1186, 323] width 38 height 38
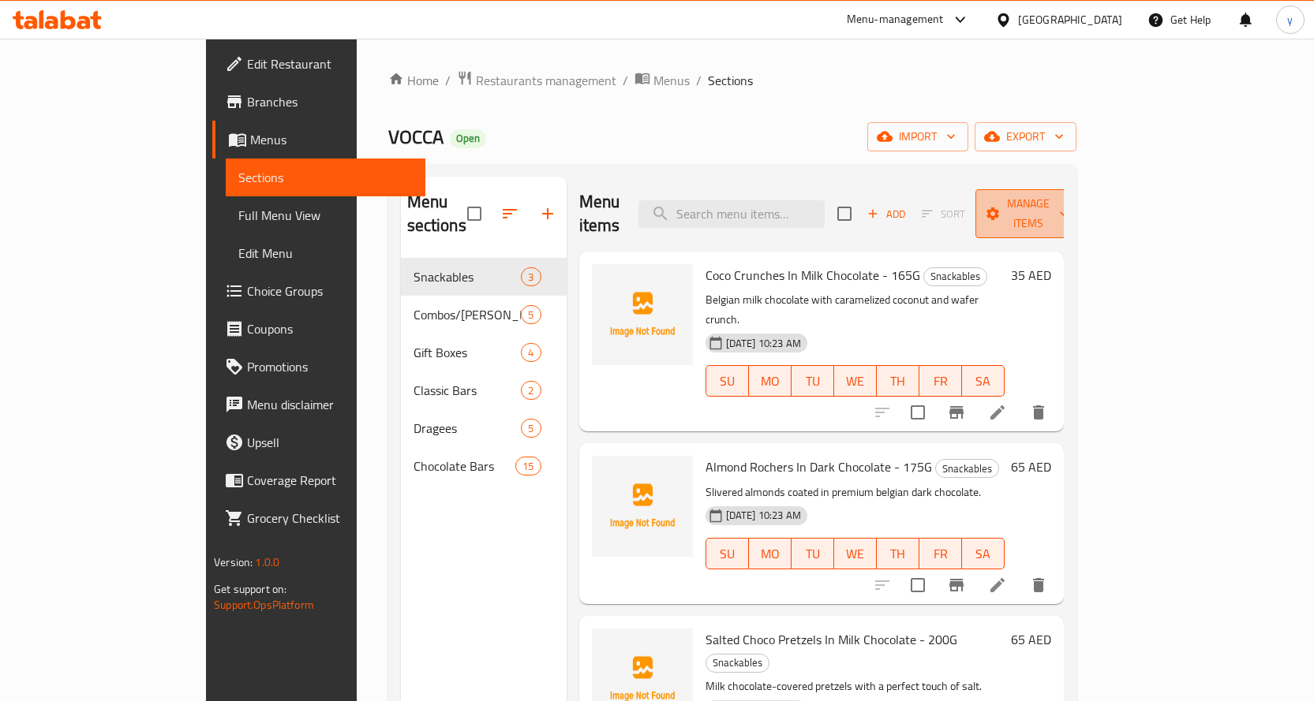
click at [1068, 210] on span "Manage items" at bounding box center [1028, 213] width 80 height 39
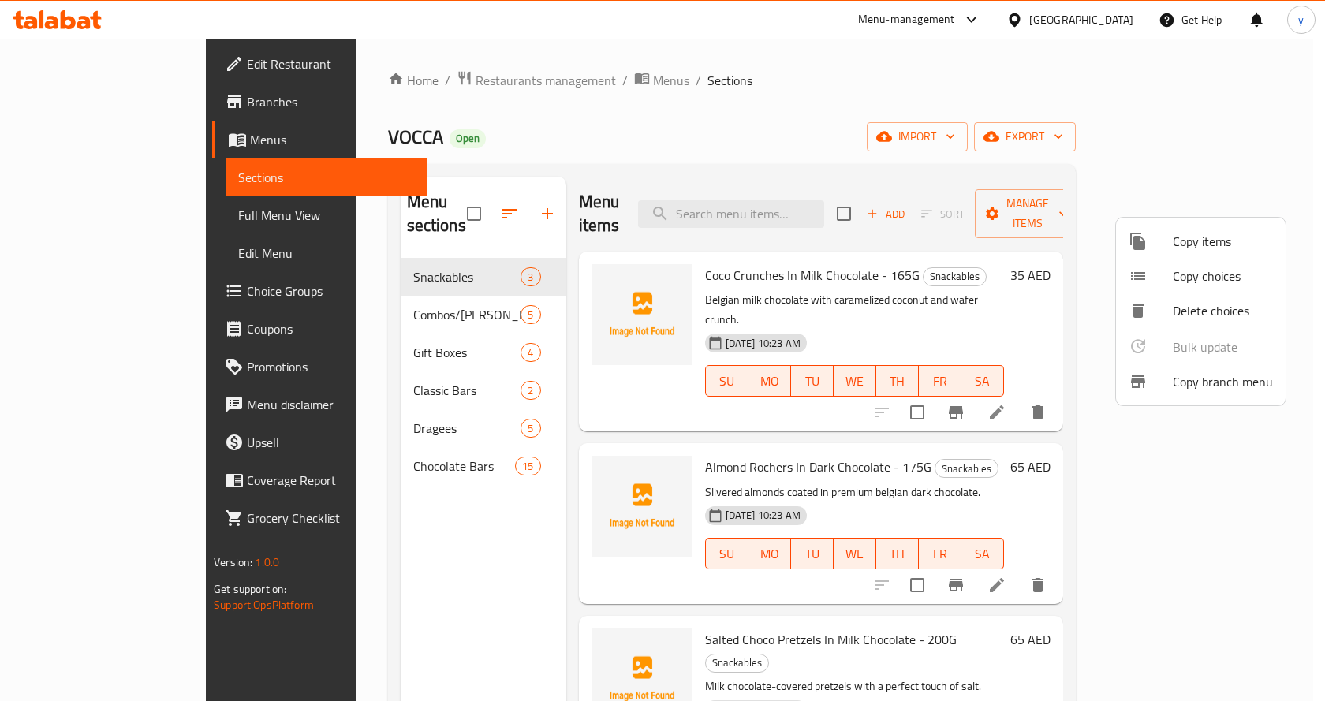
click at [1193, 380] on span "Copy branch menu" at bounding box center [1223, 381] width 100 height 19
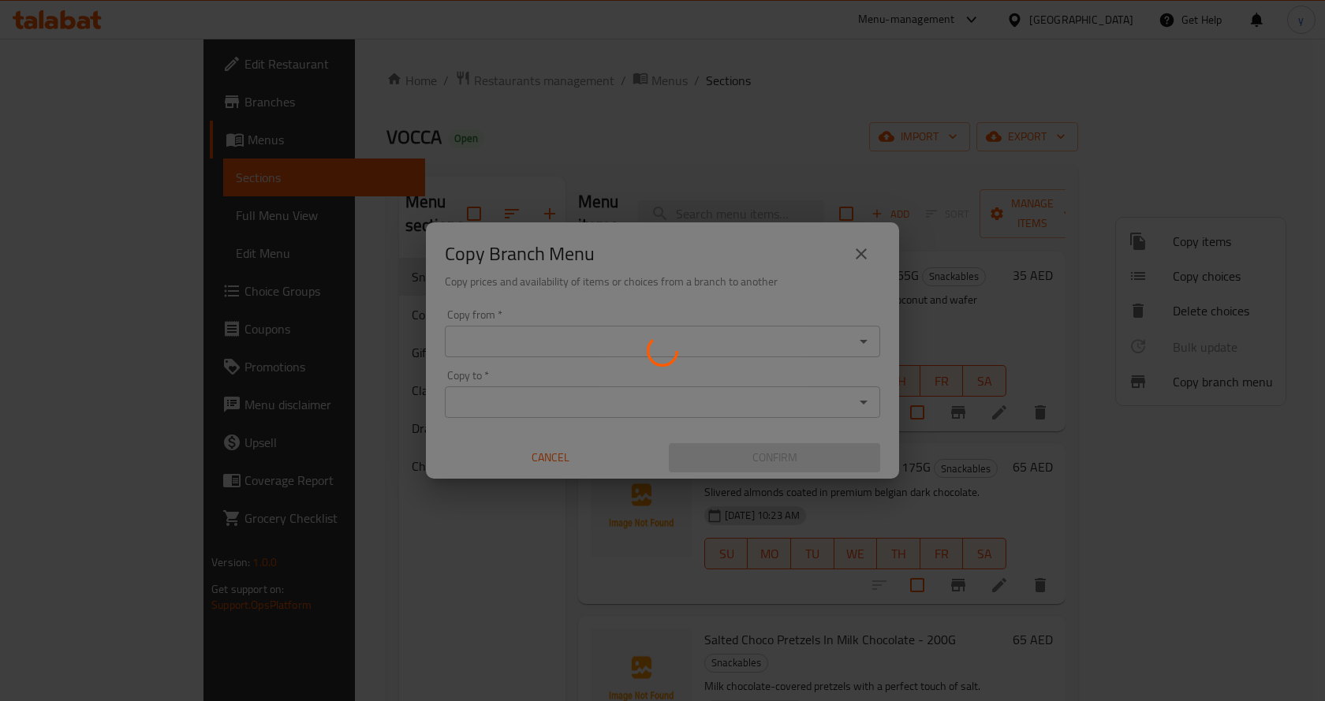
click at [848, 276] on div at bounding box center [662, 350] width 1325 height 701
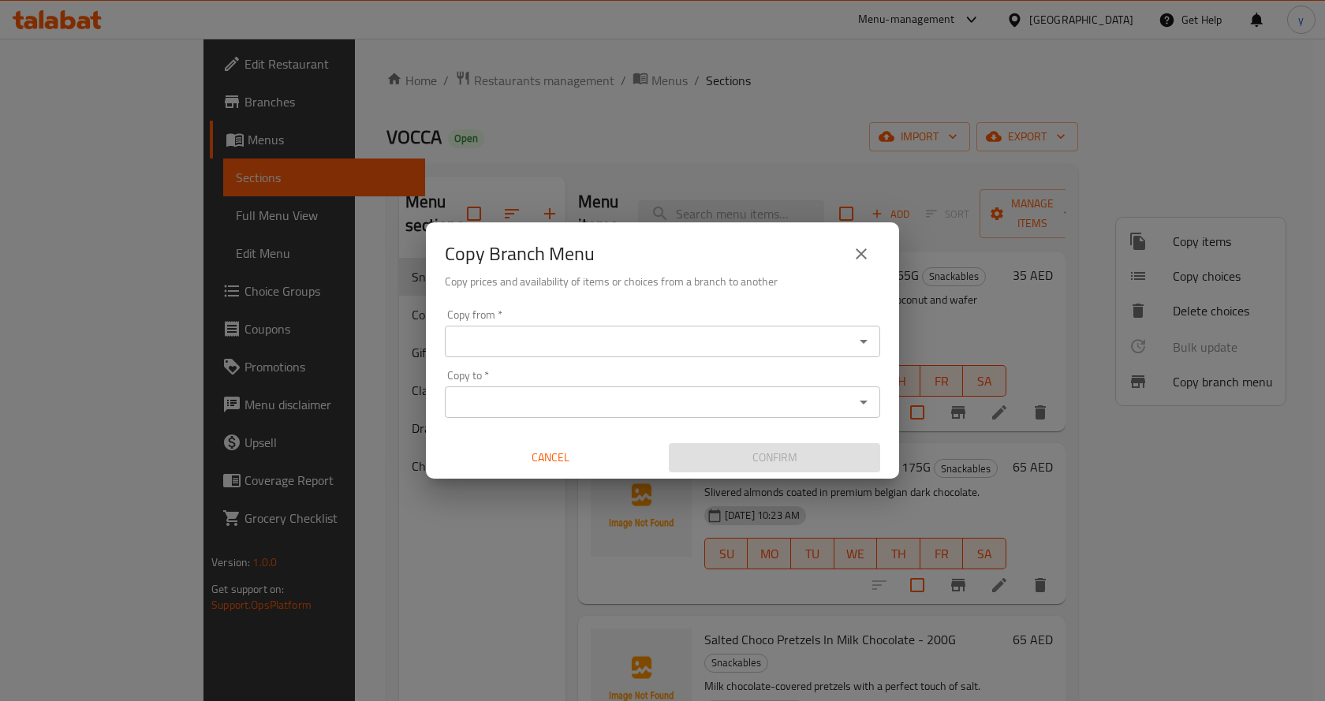
click at [869, 247] on icon "close" at bounding box center [861, 254] width 19 height 19
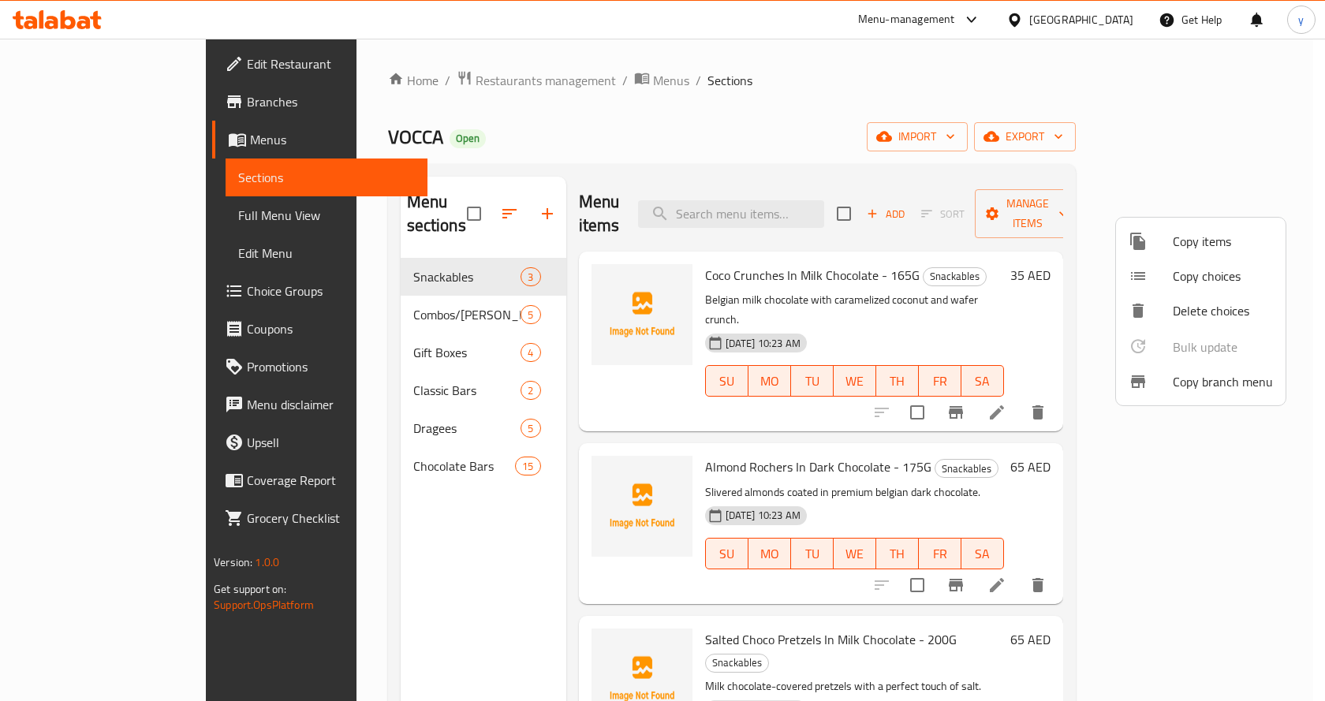
click at [897, 87] on div at bounding box center [662, 350] width 1325 height 701
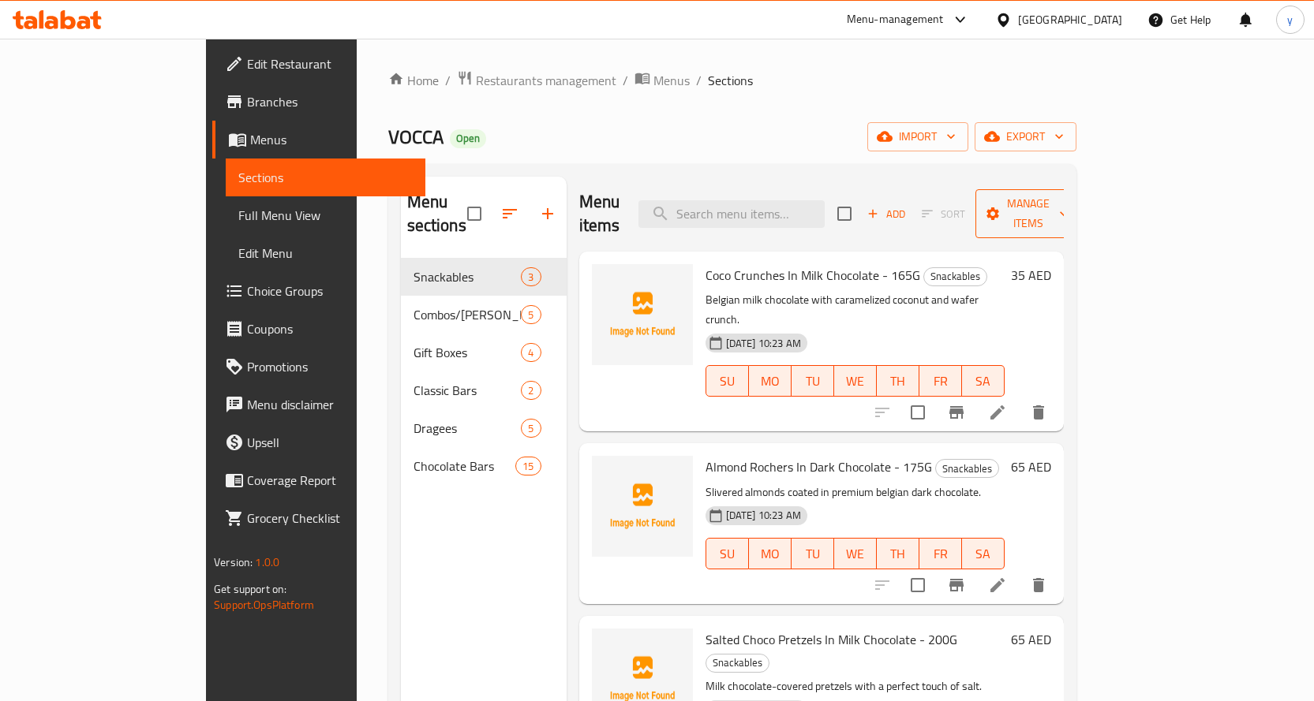
click at [1068, 196] on span "Manage items" at bounding box center [1028, 213] width 80 height 39
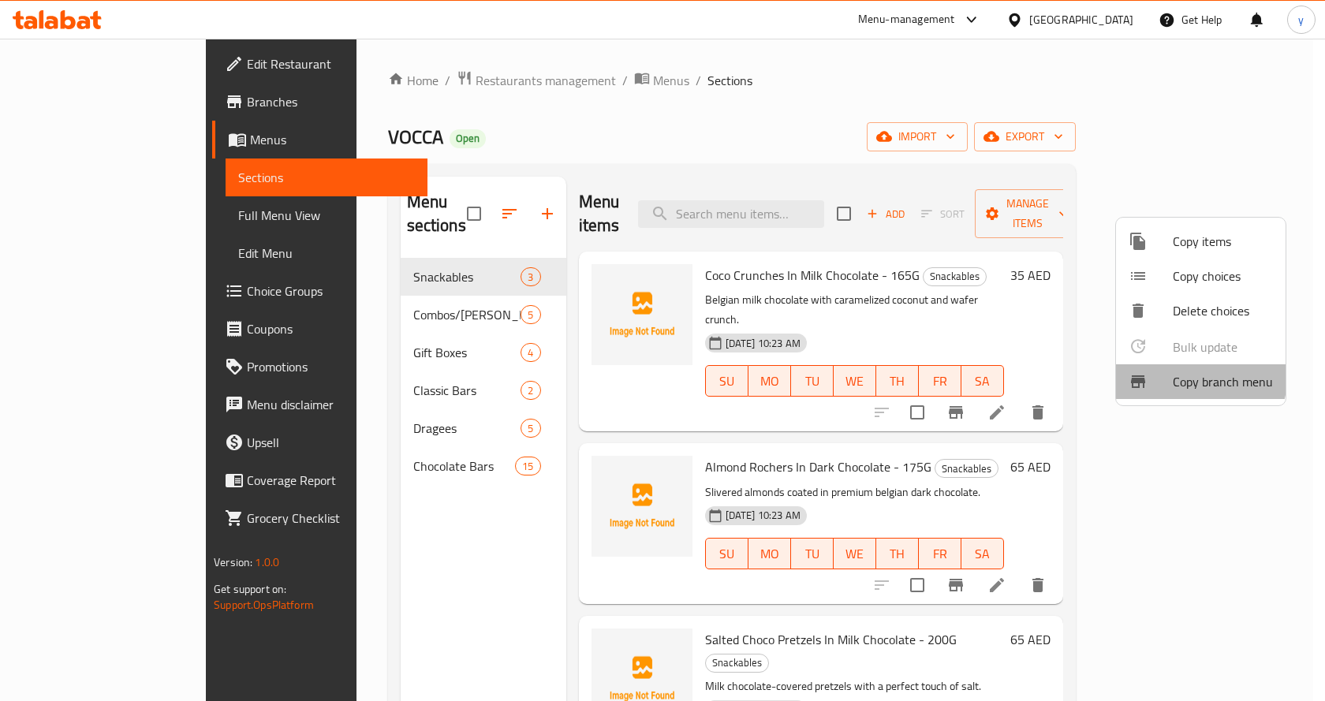
click at [1187, 377] on span "Copy branch menu" at bounding box center [1223, 381] width 100 height 19
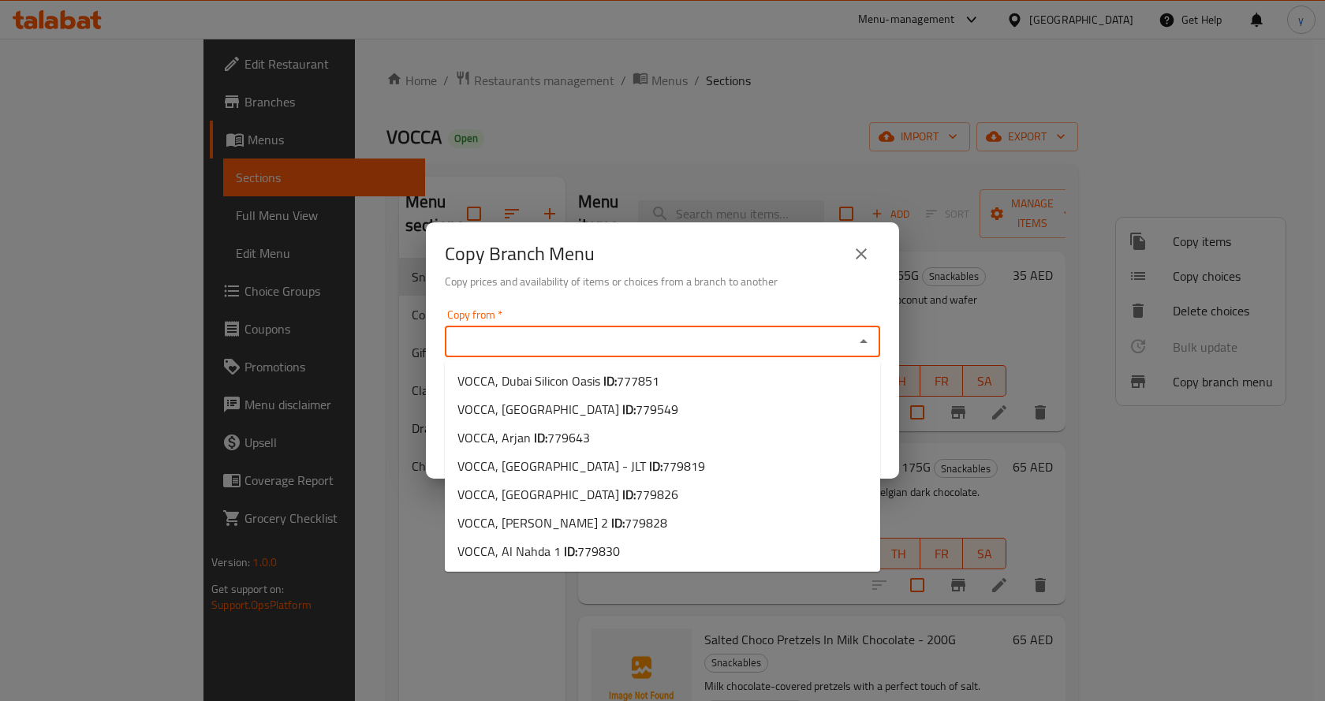
click at [748, 340] on input "Copy from   *" at bounding box center [650, 342] width 400 height 22
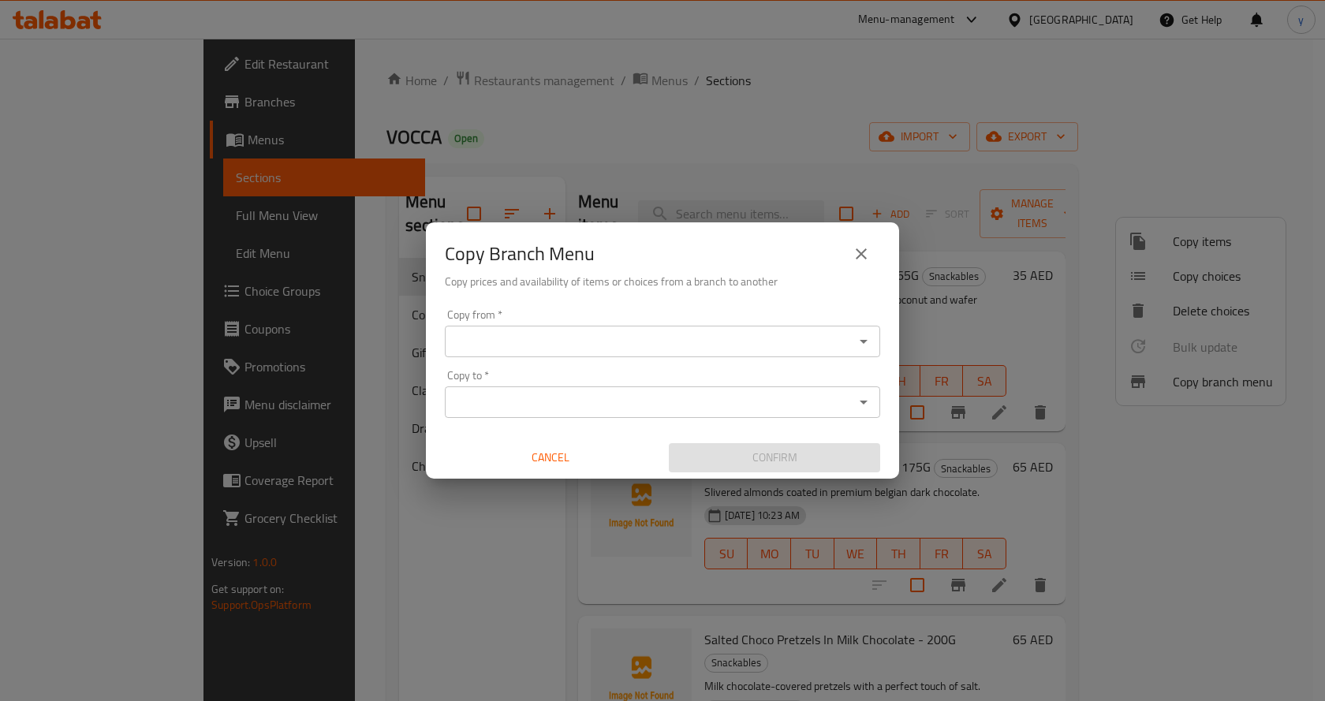
click at [619, 343] on input "Copy from   *" at bounding box center [650, 342] width 400 height 22
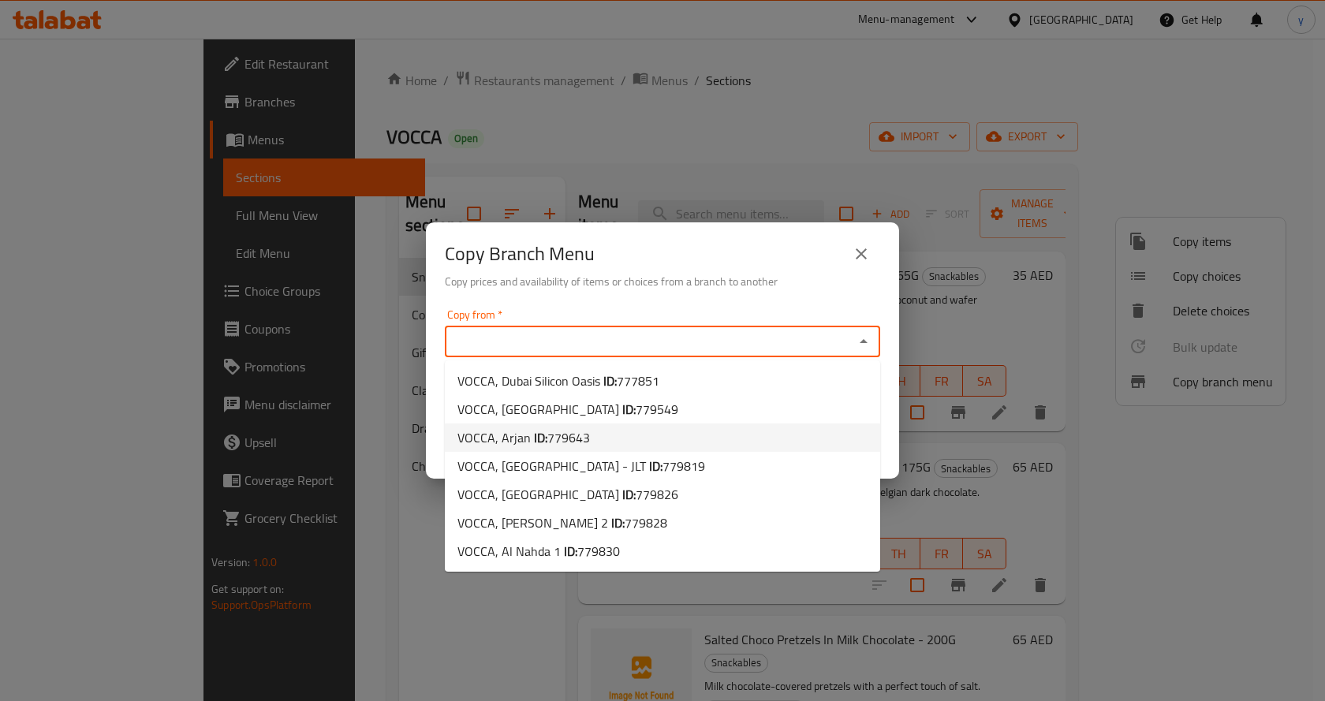
click at [725, 430] on li "[PERSON_NAME] ID: 779643" at bounding box center [663, 438] width 436 height 28
type input "VOCCA, Arjan"
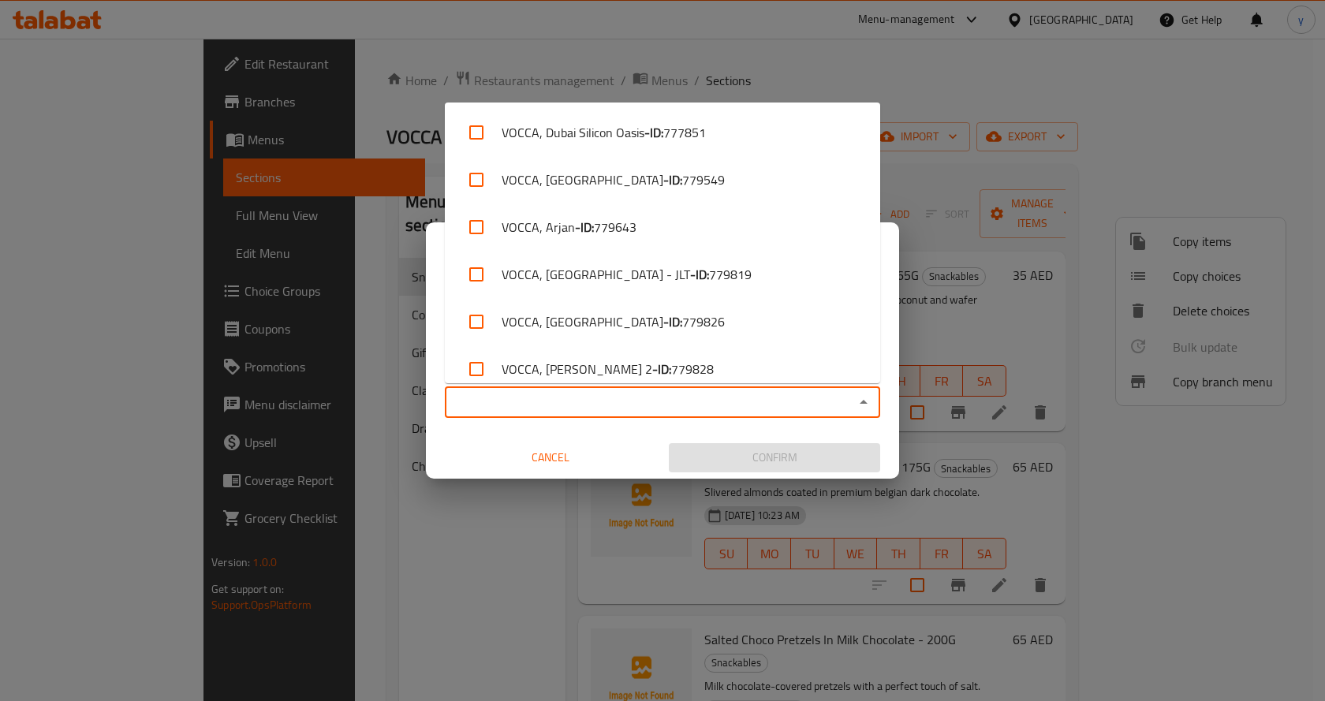
click at [745, 408] on input "Copy to   *" at bounding box center [650, 402] width 400 height 22
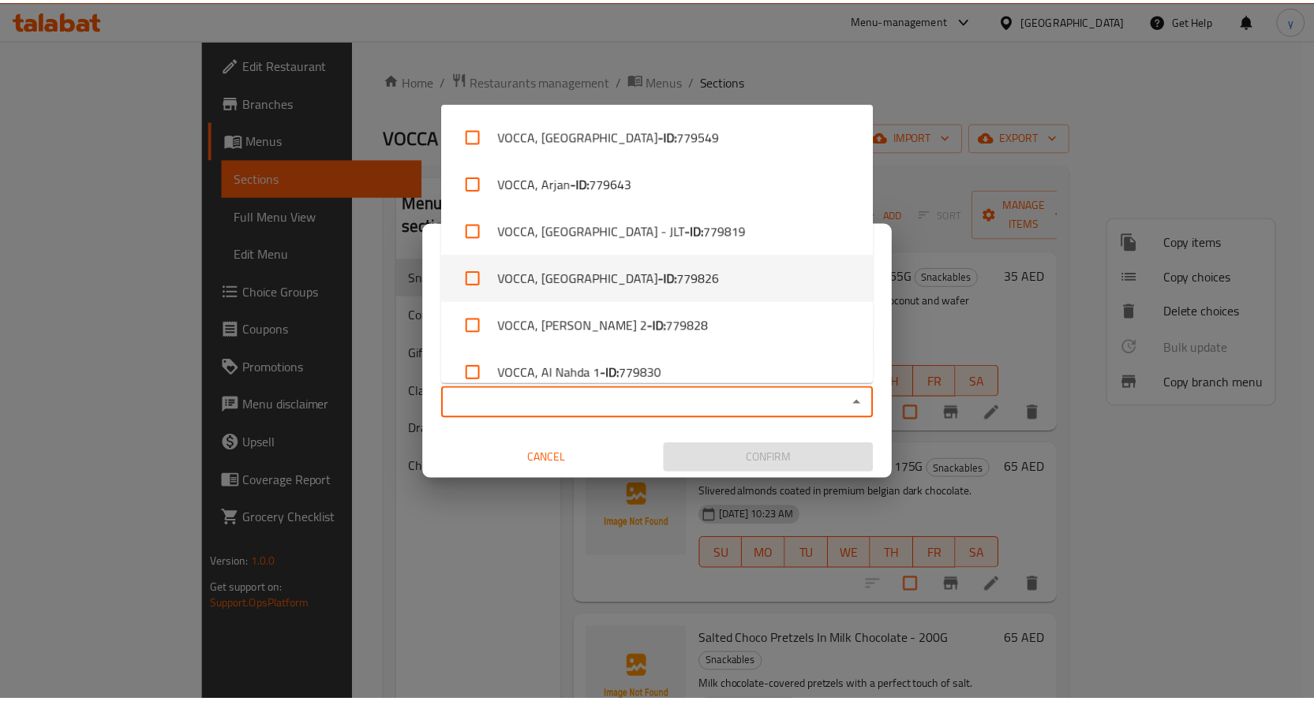
scroll to position [63, 0]
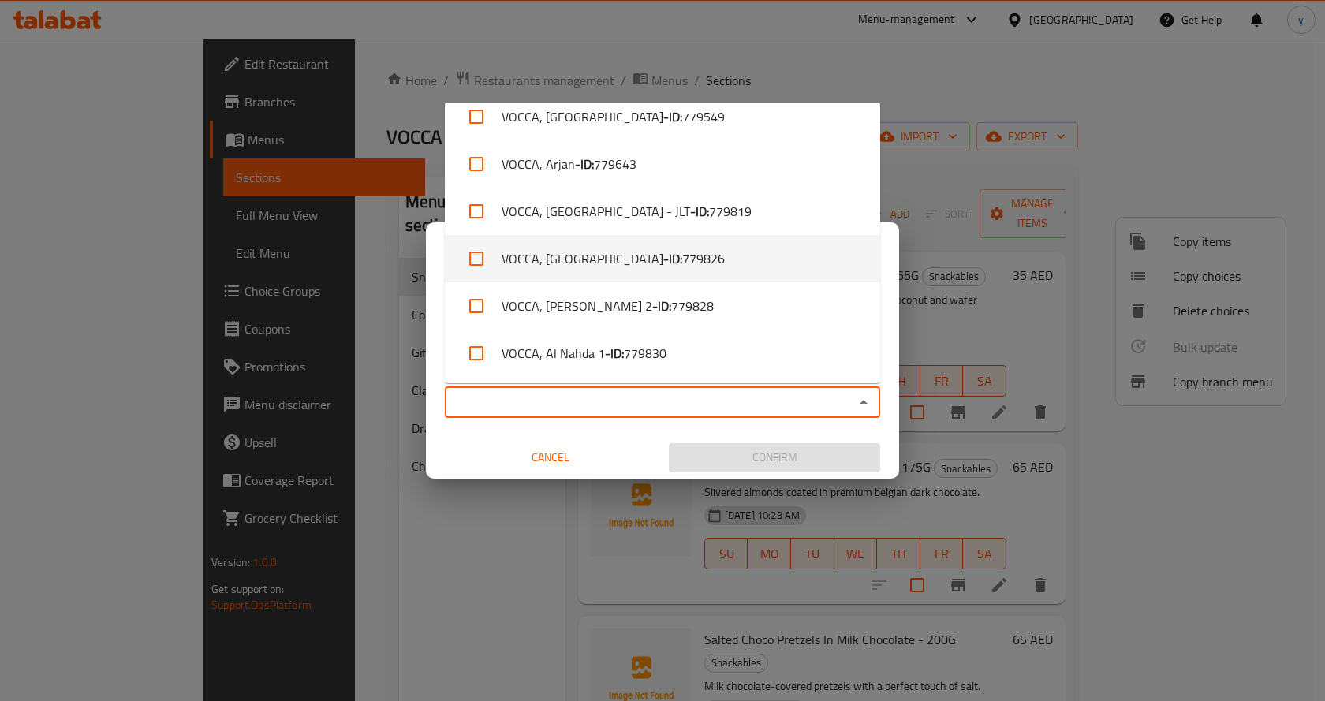
click at [682, 260] on span "779826" at bounding box center [703, 258] width 43 height 19
checkbox input "true"
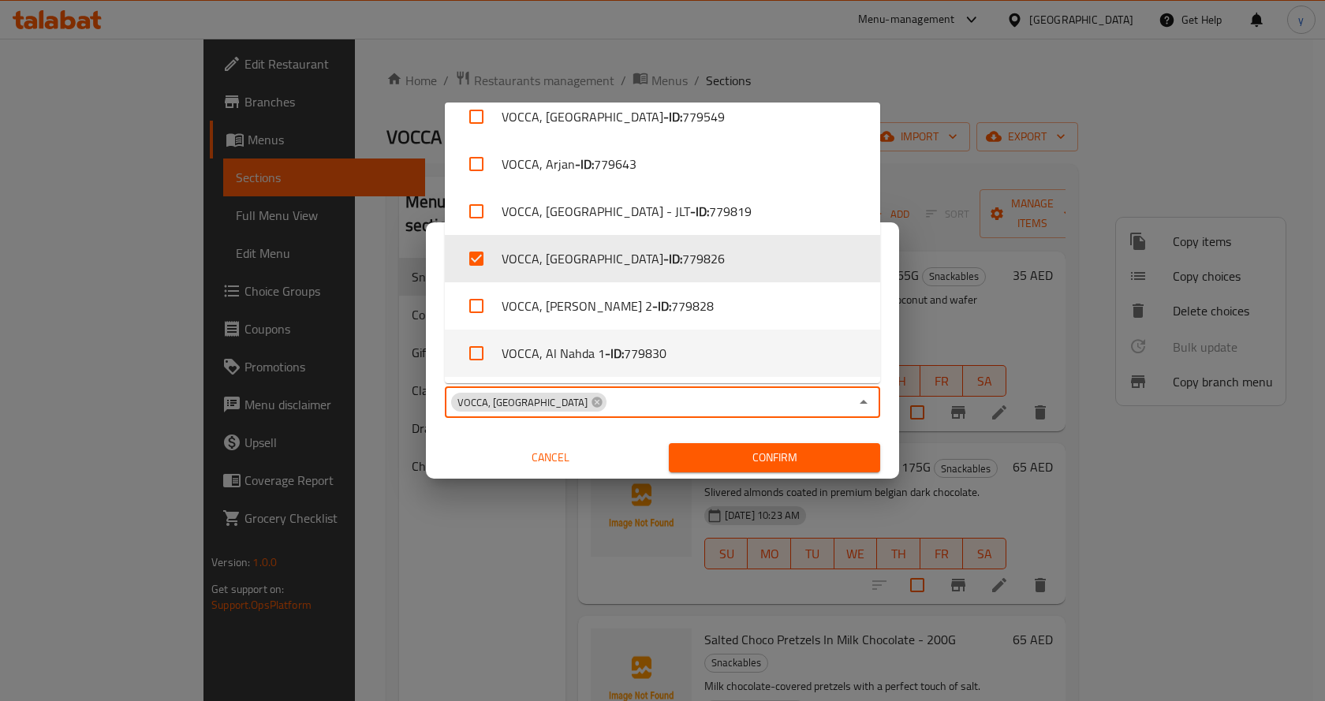
click at [861, 406] on icon "Close" at bounding box center [863, 402] width 19 height 19
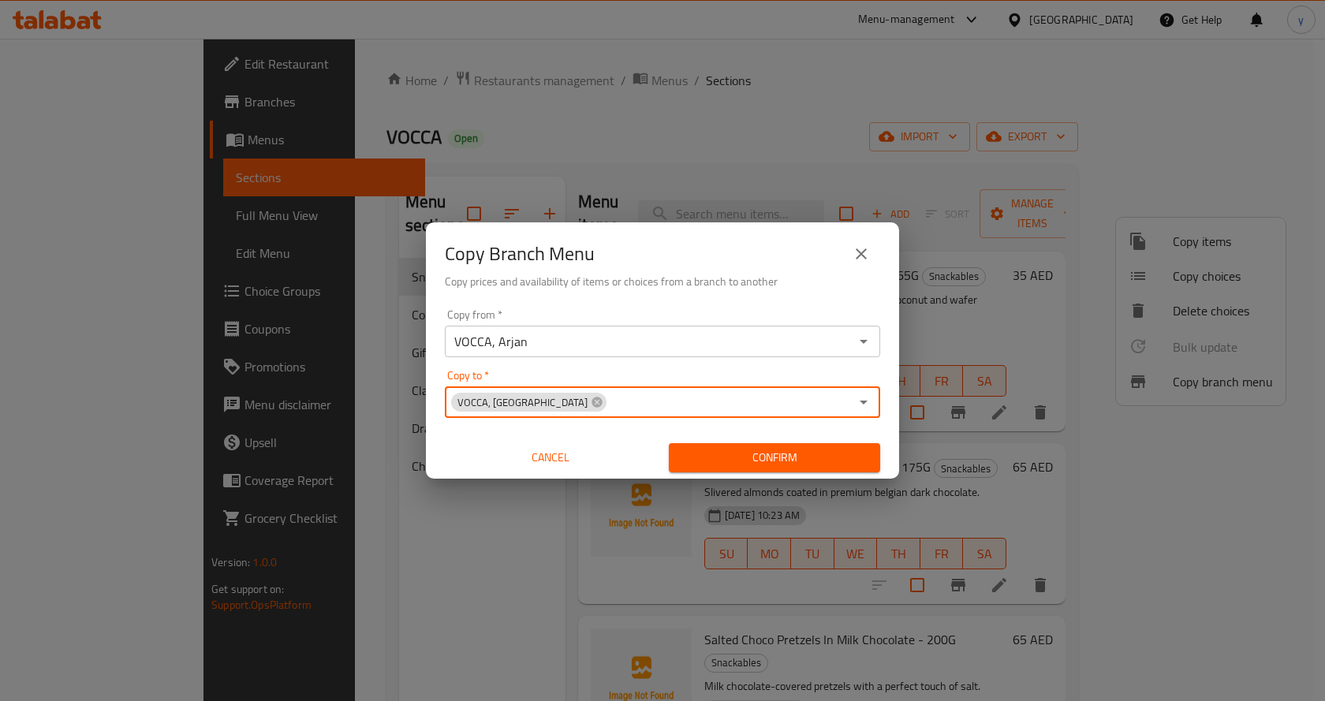
click at [802, 449] on span "Confirm" at bounding box center [775, 458] width 186 height 20
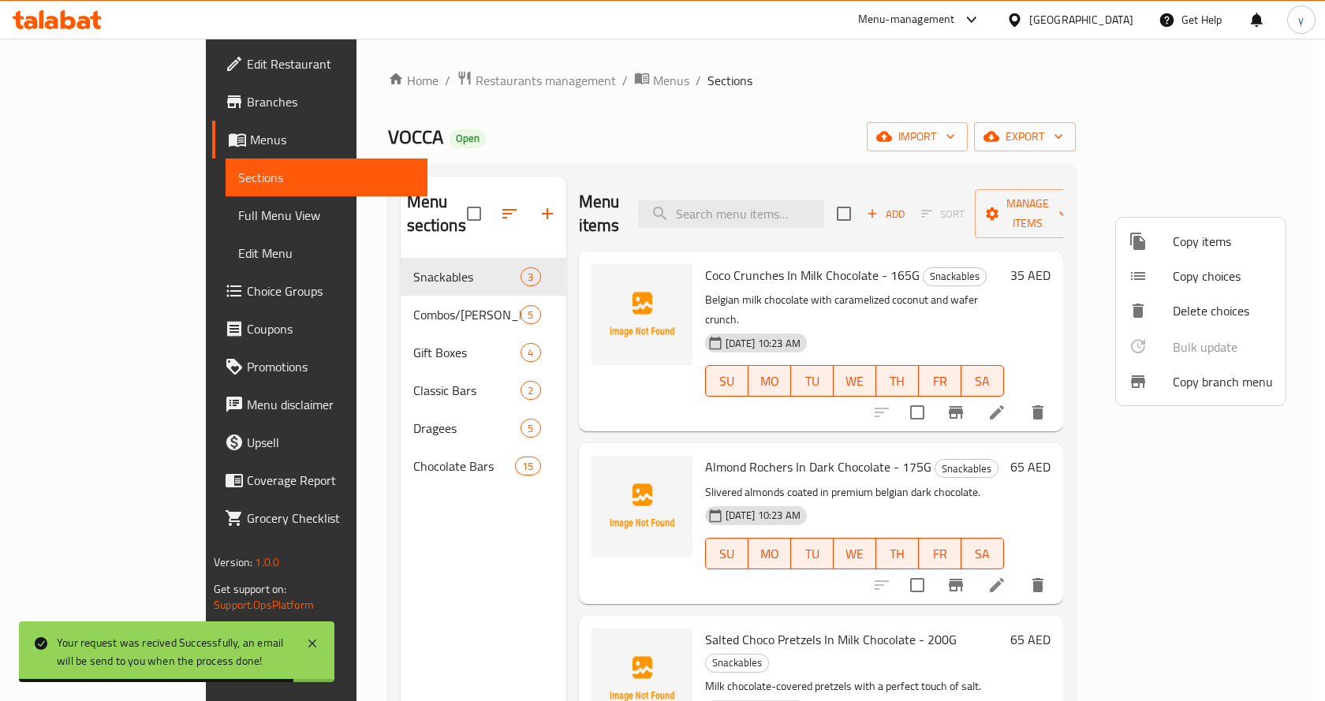
click at [740, 132] on div at bounding box center [662, 350] width 1325 height 701
